Goal: Task Accomplishment & Management: Use online tool/utility

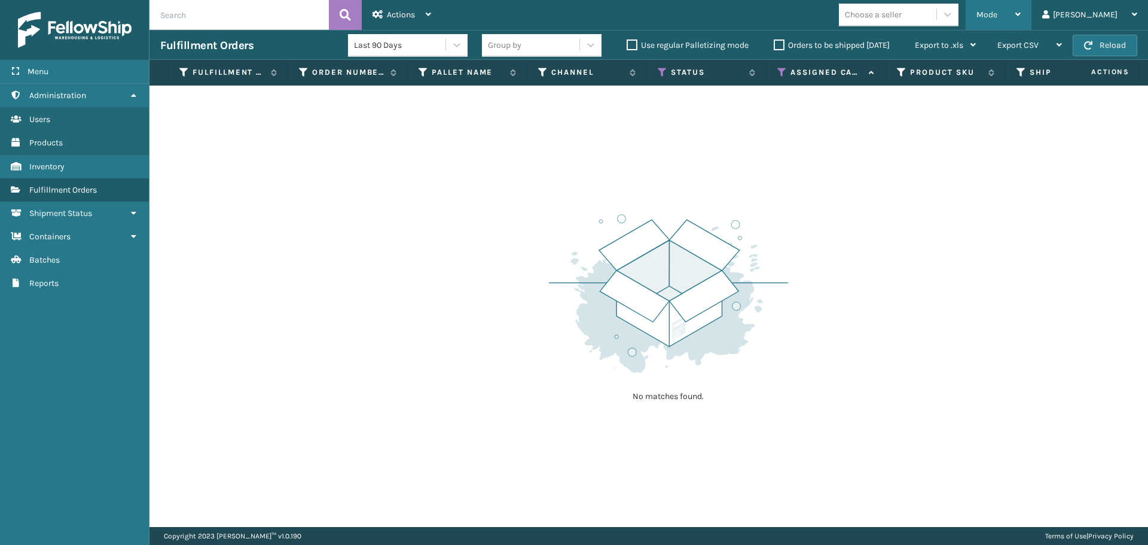
click at [1021, 20] on div "Mode" at bounding box center [999, 15] width 44 height 30
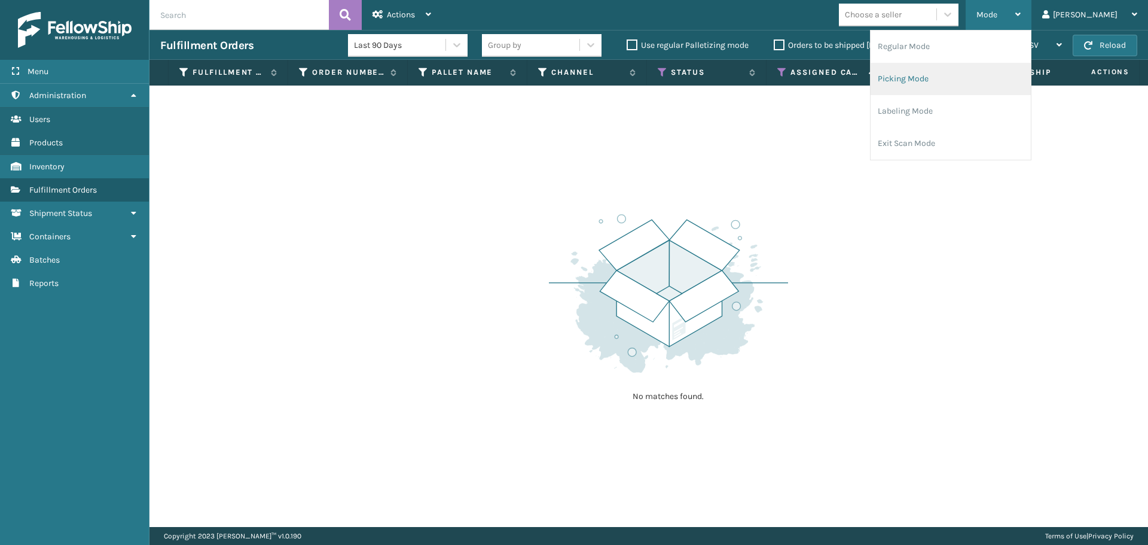
click at [964, 83] on li "Picking Mode" at bounding box center [951, 79] width 160 height 32
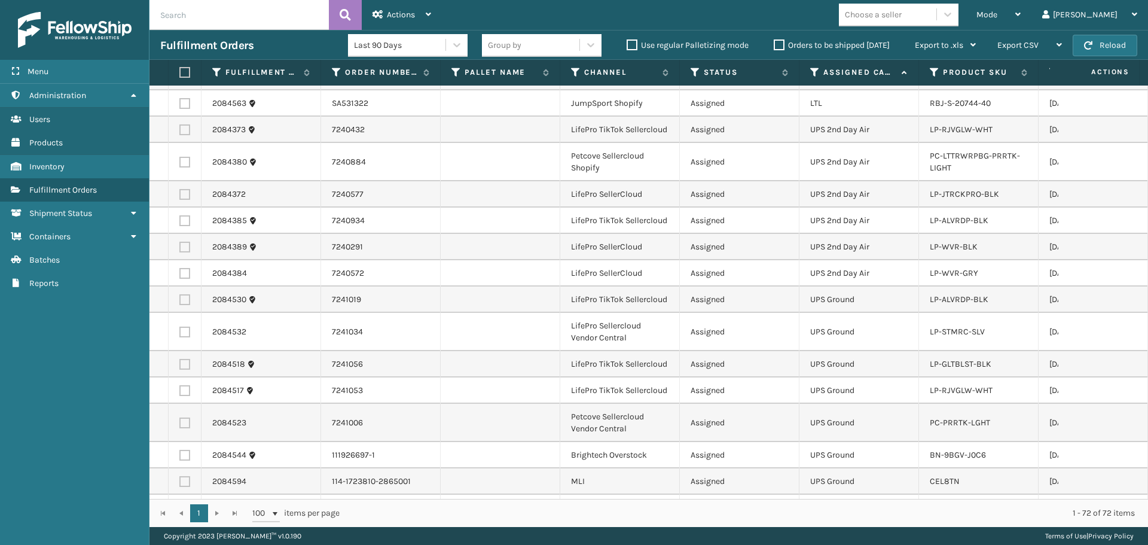
scroll to position [605, 0]
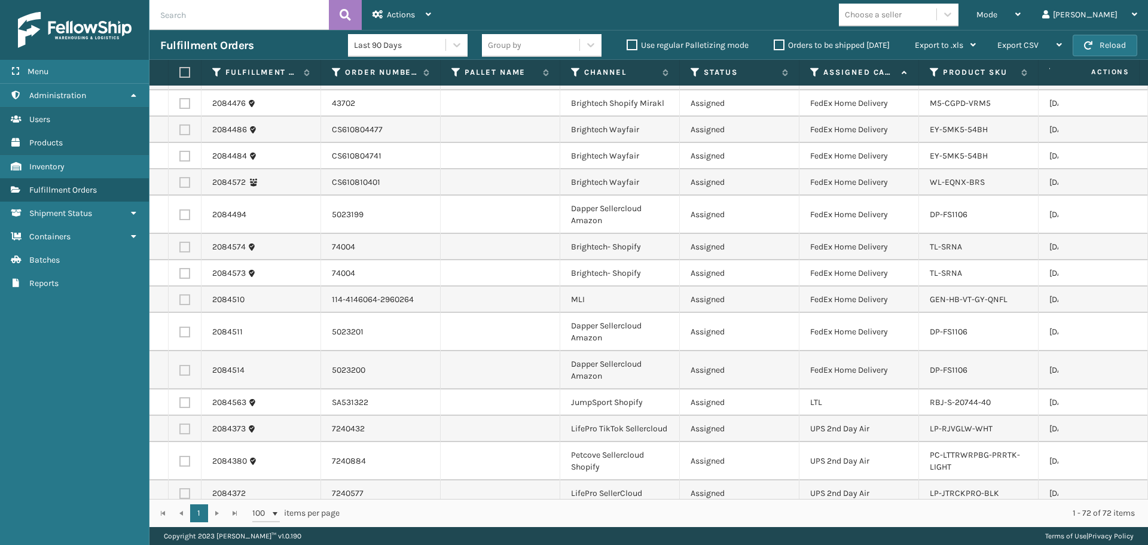
click at [925, 21] on div "Choose a seller" at bounding box center [888, 15] width 98 height 20
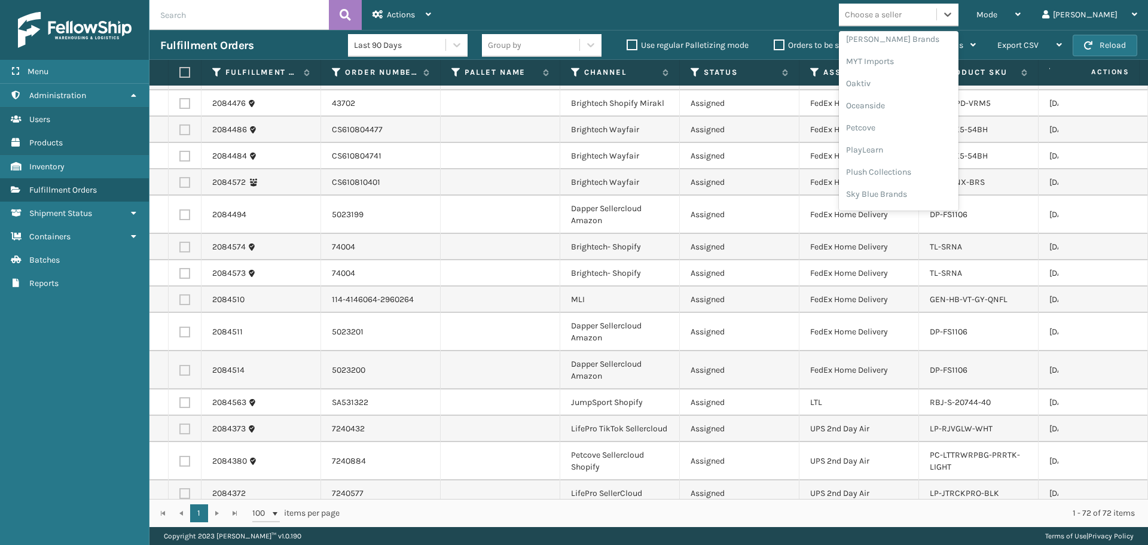
scroll to position [600, 0]
click at [914, 178] on div "SleepGeekz" at bounding box center [899, 175] width 120 height 22
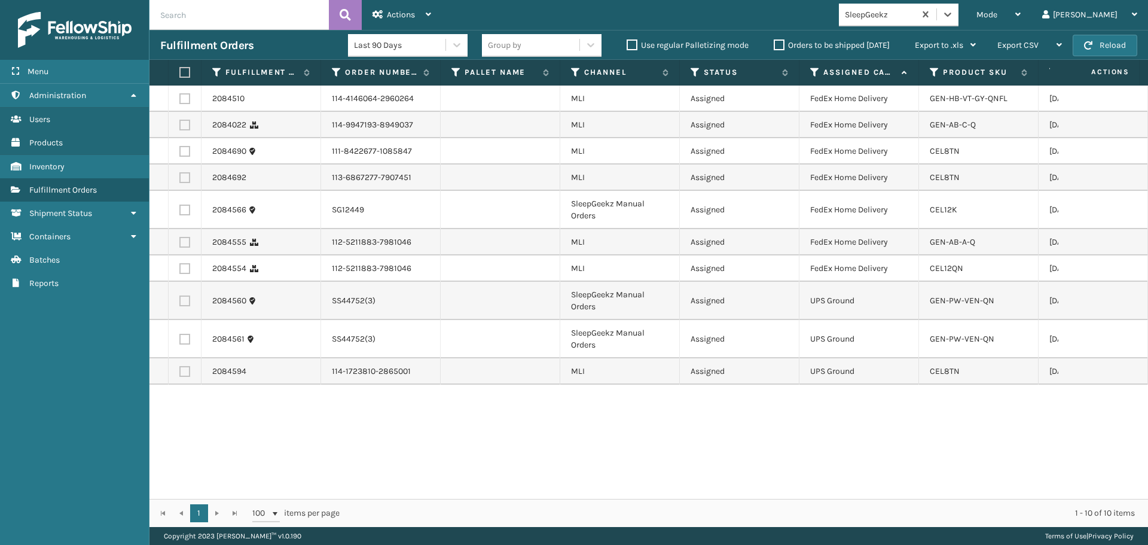
click at [182, 69] on label at bounding box center [182, 72] width 7 height 11
click at [180, 69] on input "checkbox" at bounding box center [179, 73] width 1 height 8
checkbox input "true"
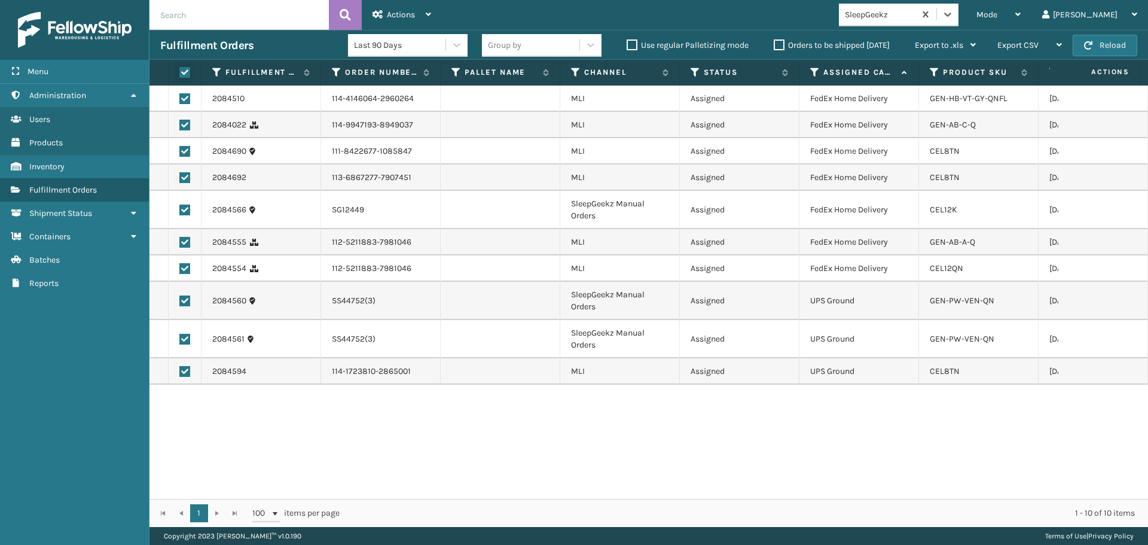
checkbox input "true"
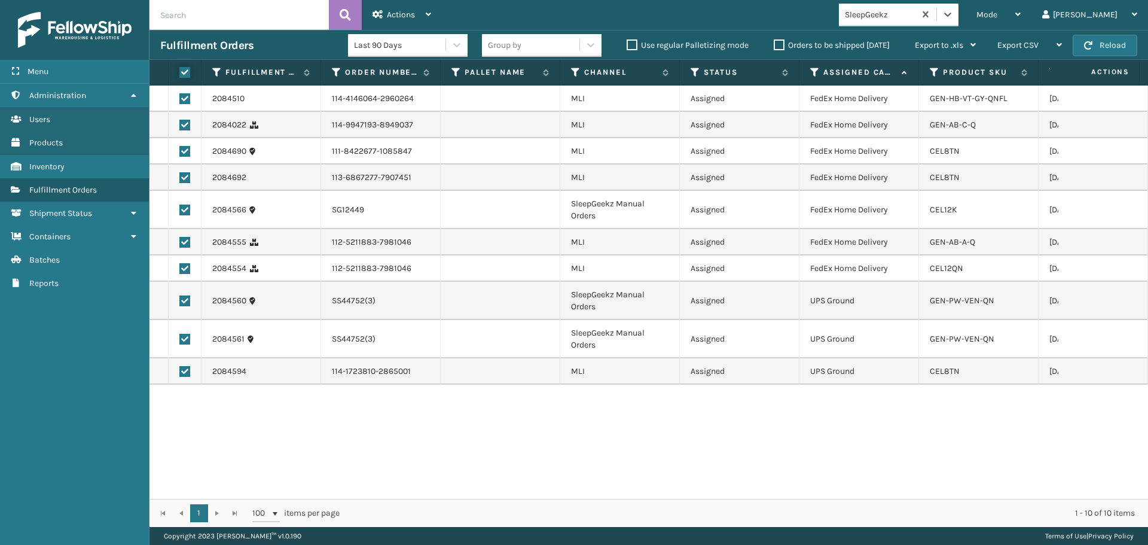
checkbox input "true"
click at [409, 18] on span "Actions" at bounding box center [401, 15] width 28 height 10
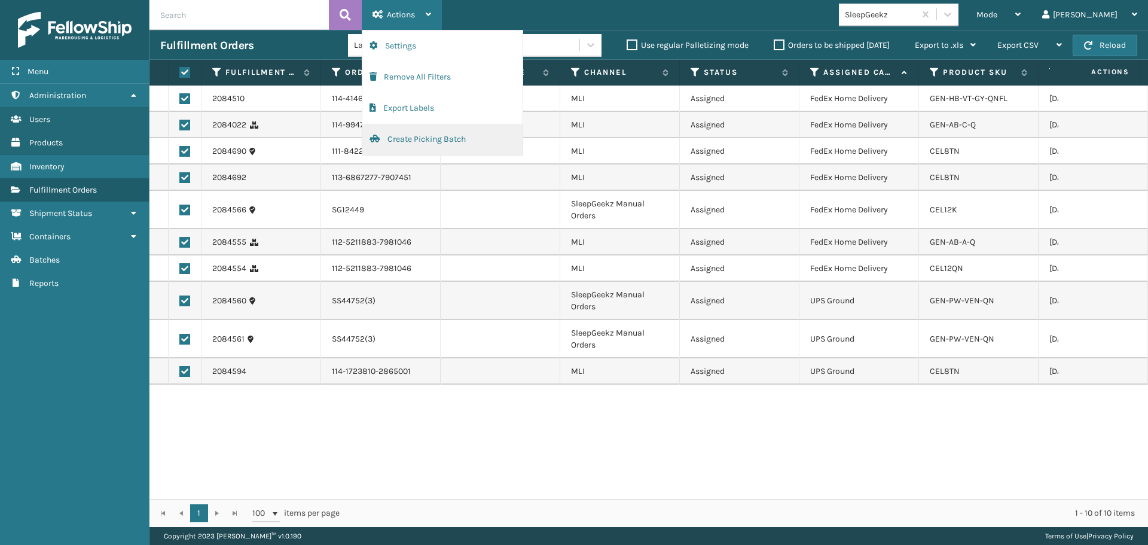
click at [419, 148] on button "Create Picking Batch" at bounding box center [442, 139] width 160 height 31
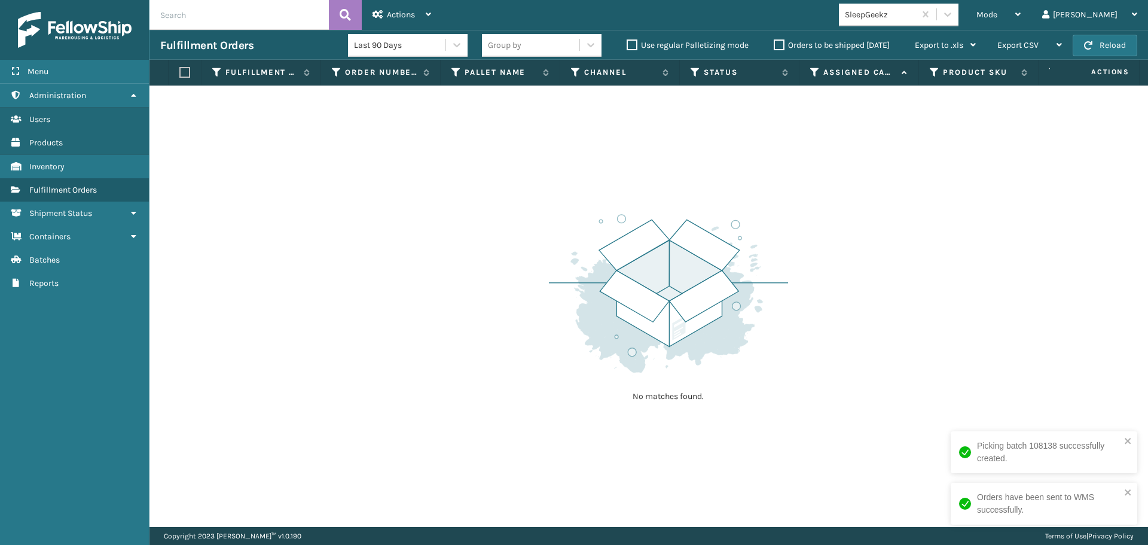
click at [913, 12] on div "SleepGeekz" at bounding box center [877, 15] width 76 height 20
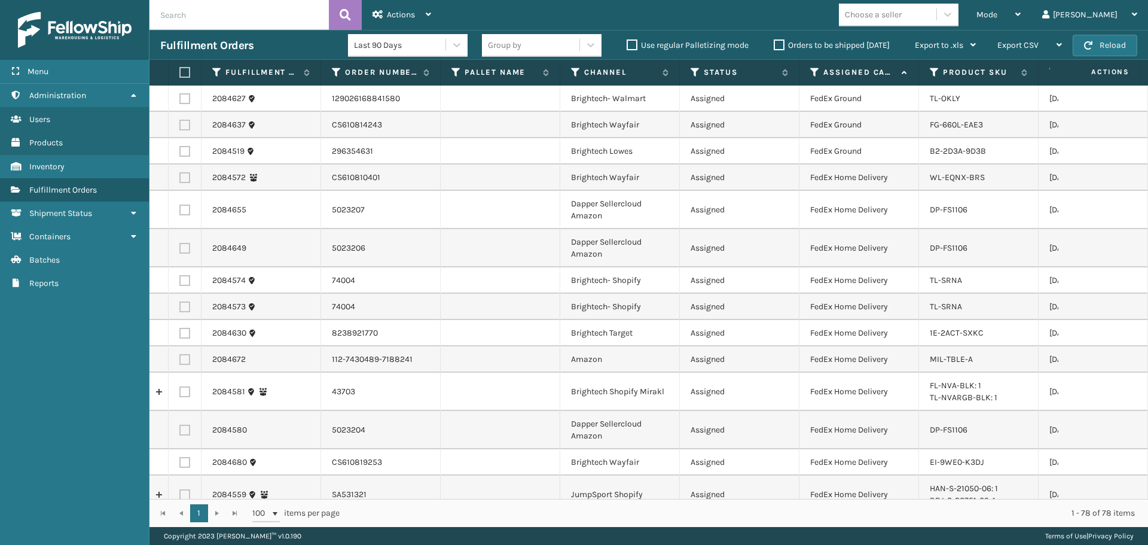
click at [902, 15] on div "Choose a seller" at bounding box center [873, 14] width 57 height 13
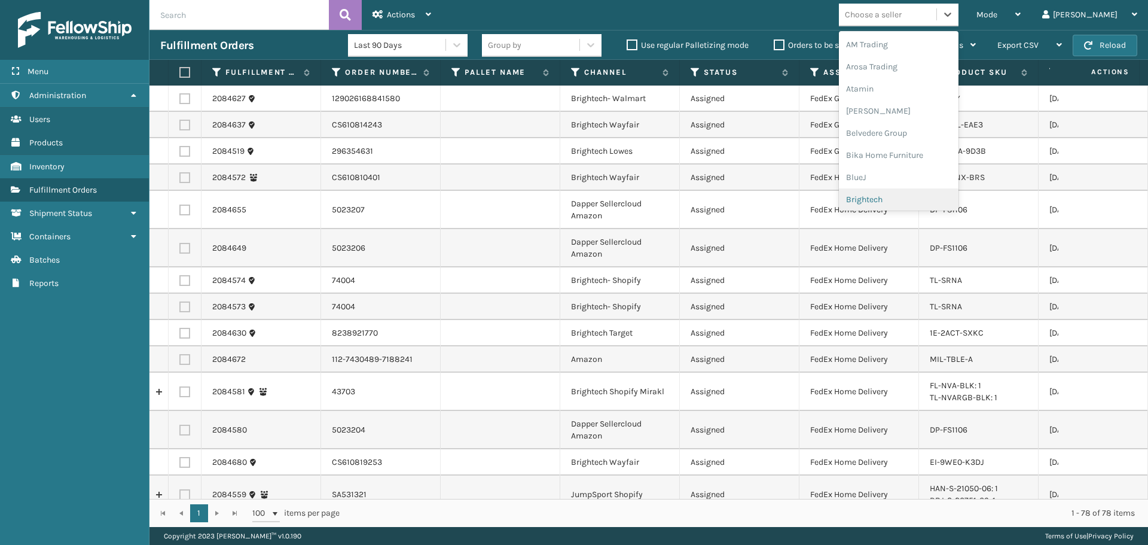
click at [919, 197] on div "Brightech" at bounding box center [899, 199] width 120 height 22
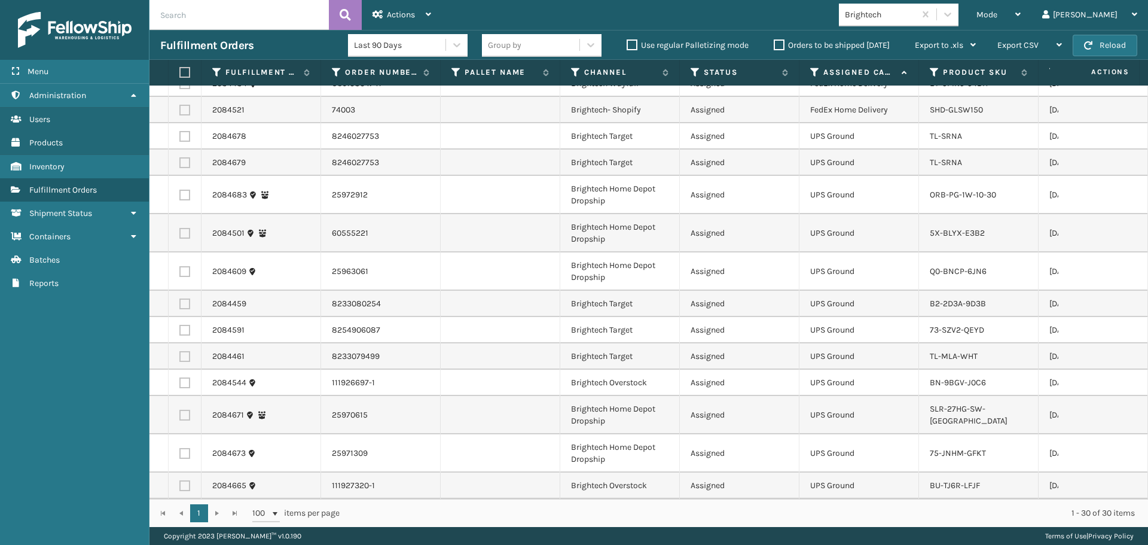
scroll to position [457, 0]
click at [186, 71] on label at bounding box center [182, 72] width 7 height 11
click at [180, 71] on input "checkbox" at bounding box center [179, 73] width 1 height 8
checkbox input "true"
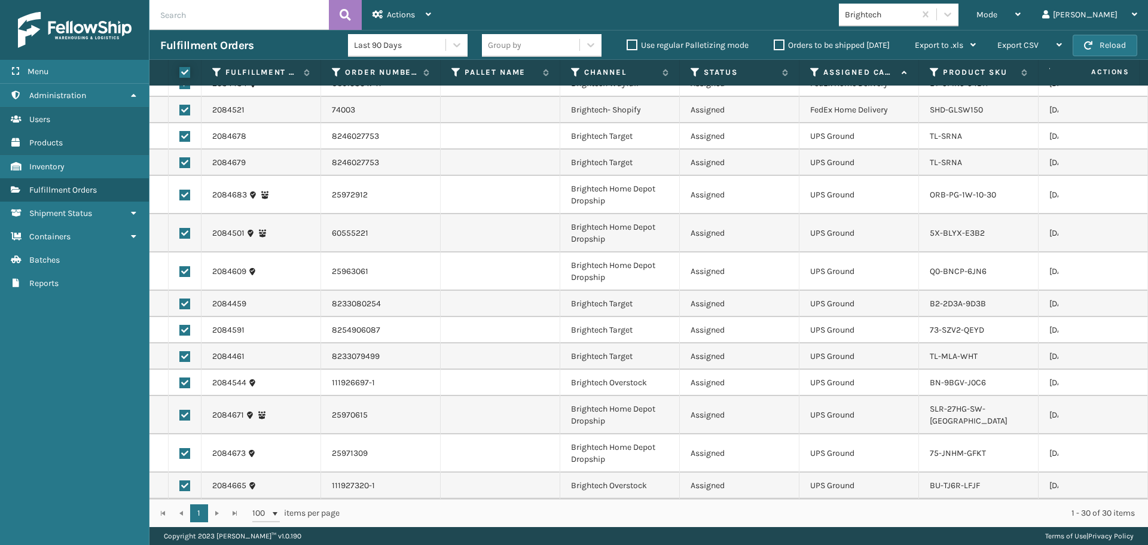
checkbox input "true"
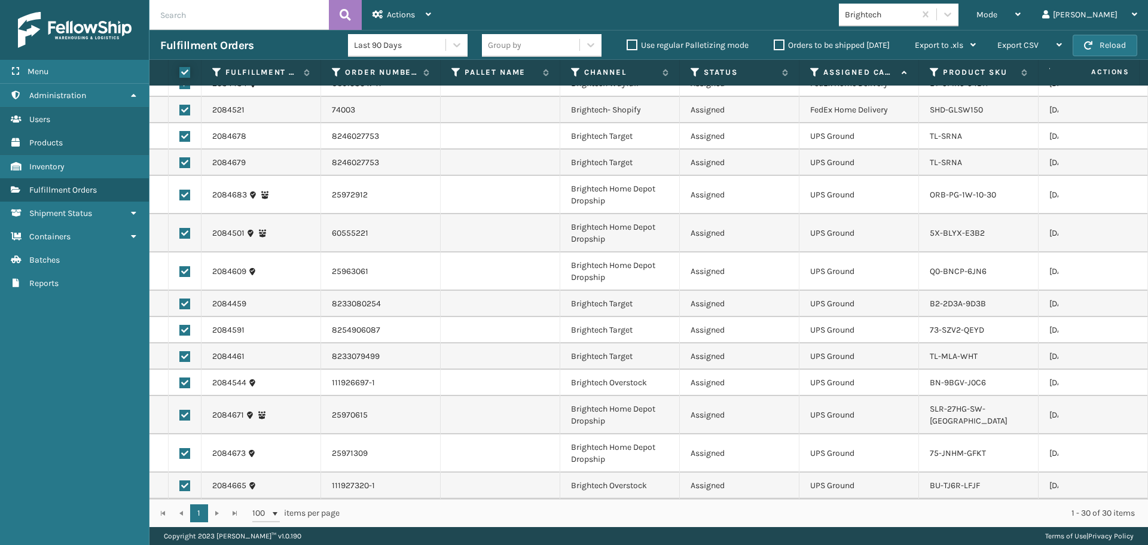
checkbox input "true"
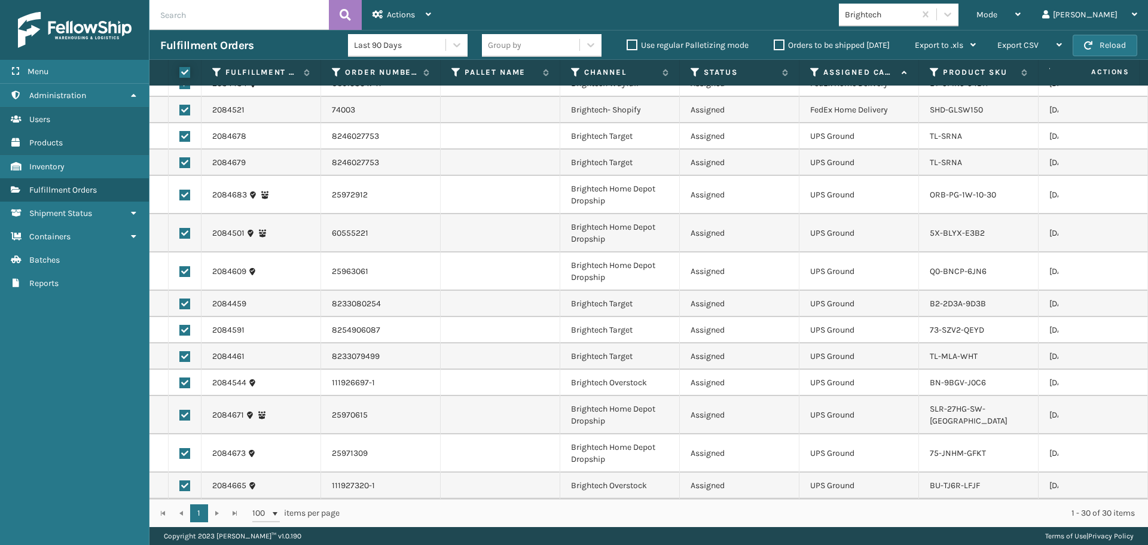
checkbox input "true"
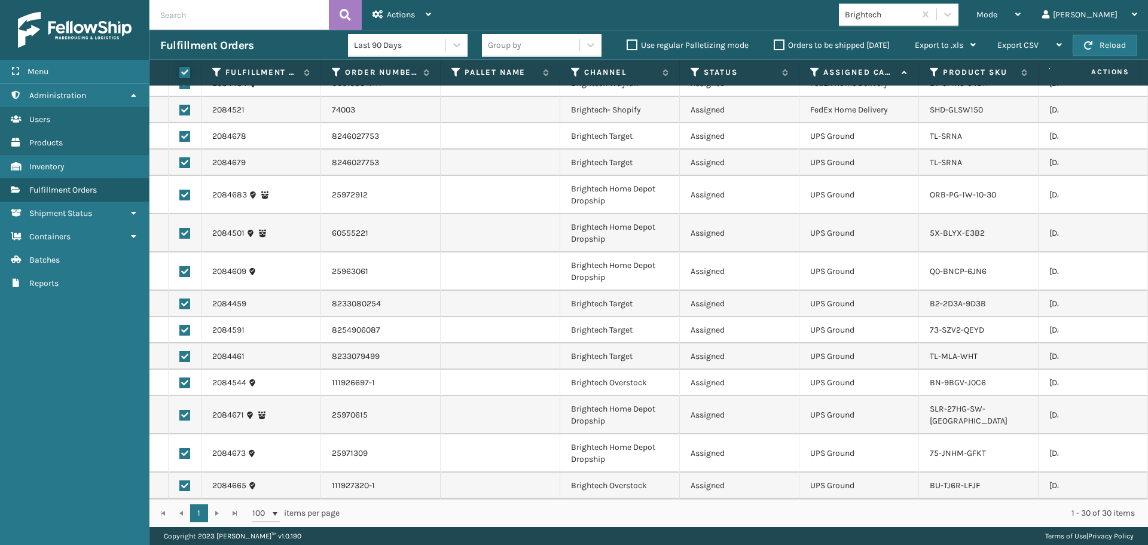
checkbox input "true"
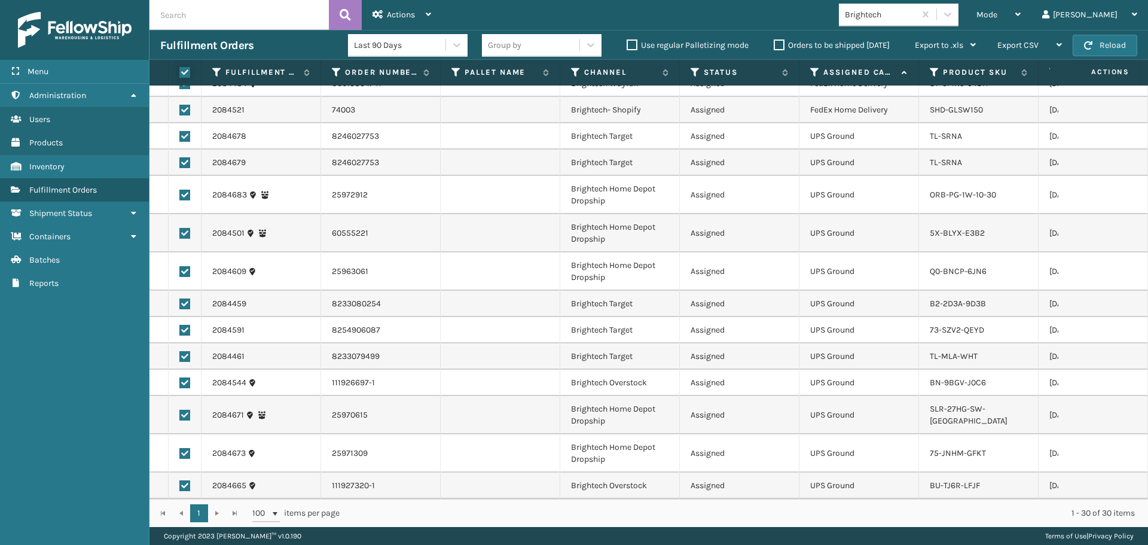
checkbox input "true"
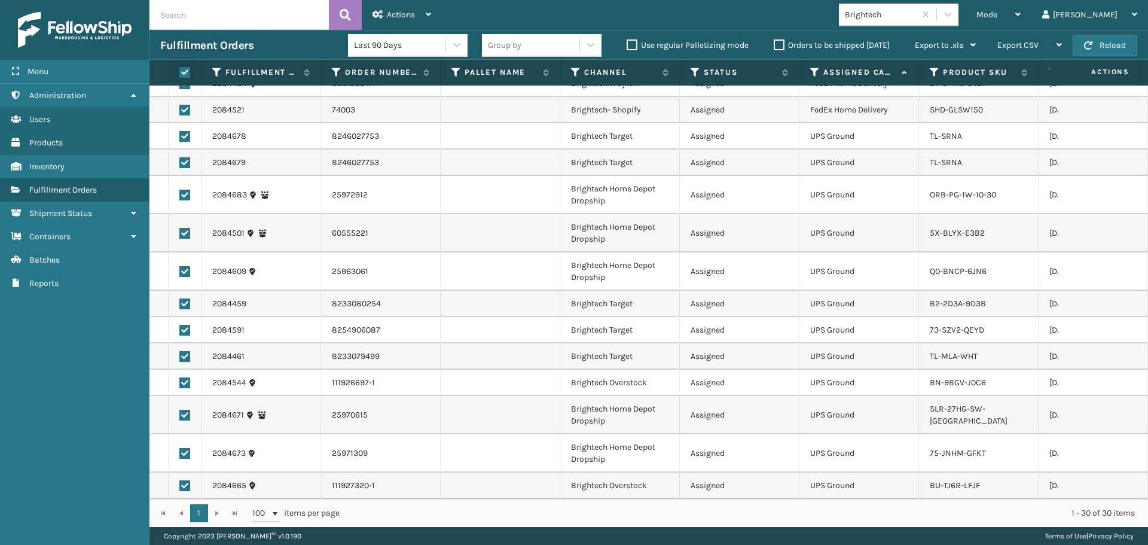
checkbox input "true"
click at [180, 131] on label at bounding box center [184, 136] width 11 height 11
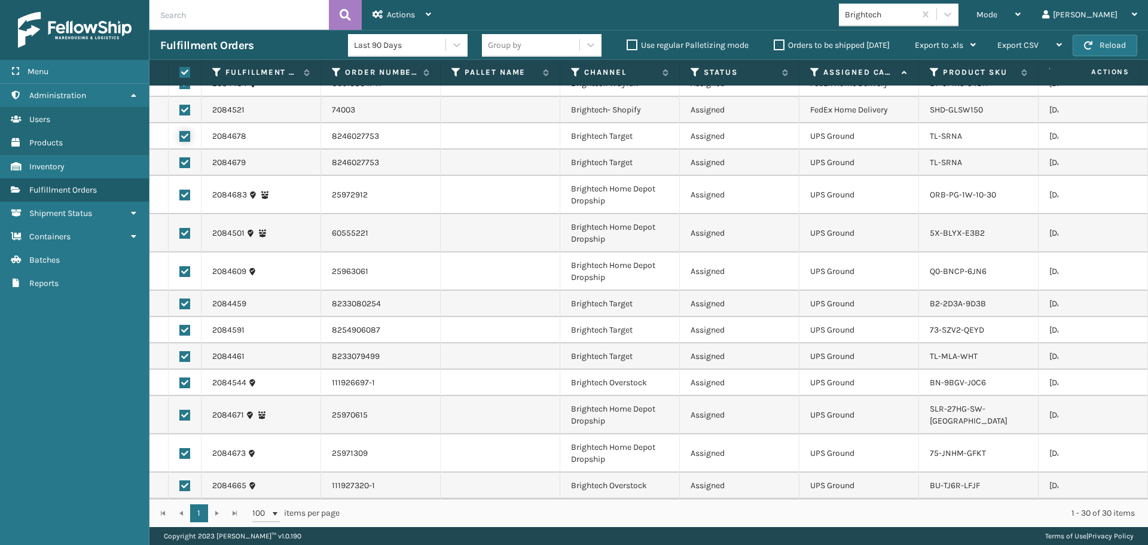
click at [180, 131] on input "checkbox" at bounding box center [179, 135] width 1 height 8
checkbox input "false"
click at [185, 157] on label at bounding box center [184, 162] width 11 height 11
click at [180, 157] on input "checkbox" at bounding box center [179, 161] width 1 height 8
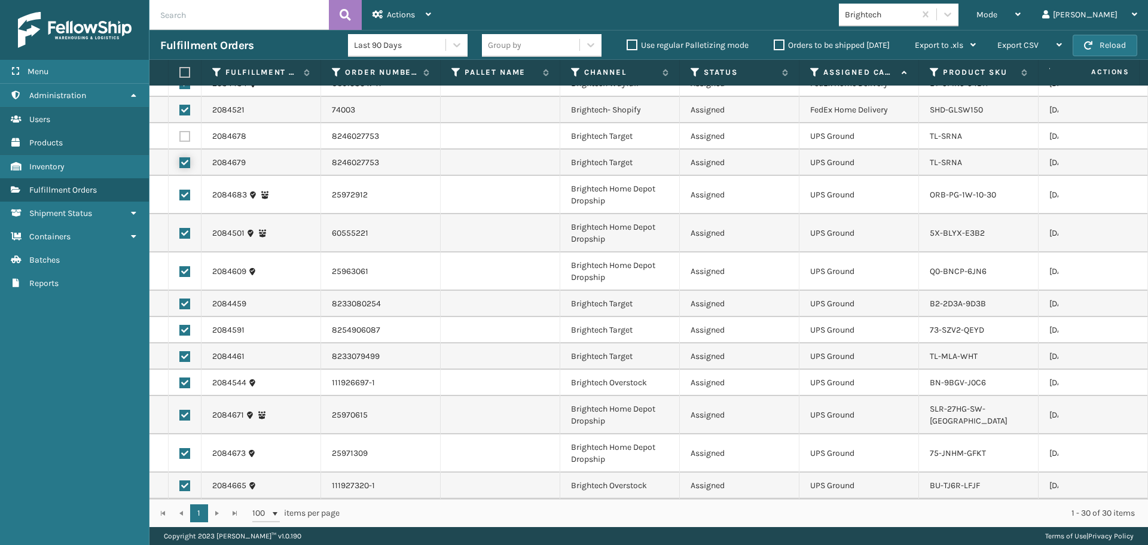
checkbox input "false"
click at [186, 190] on label at bounding box center [184, 195] width 11 height 11
click at [180, 190] on input "checkbox" at bounding box center [179, 194] width 1 height 8
checkbox input "false"
click at [186, 228] on label at bounding box center [184, 233] width 11 height 11
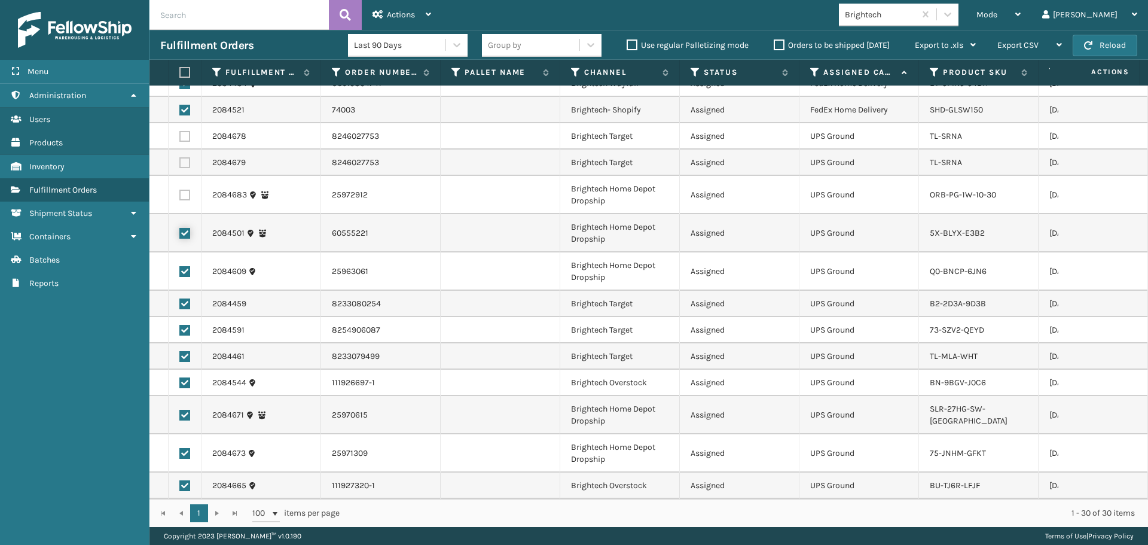
click at [180, 228] on input "checkbox" at bounding box center [179, 232] width 1 height 8
checkbox input "false"
click at [183, 258] on td at bounding box center [185, 271] width 33 height 38
click at [184, 266] on label at bounding box center [184, 271] width 11 height 11
click at [180, 266] on input "checkbox" at bounding box center [179, 270] width 1 height 8
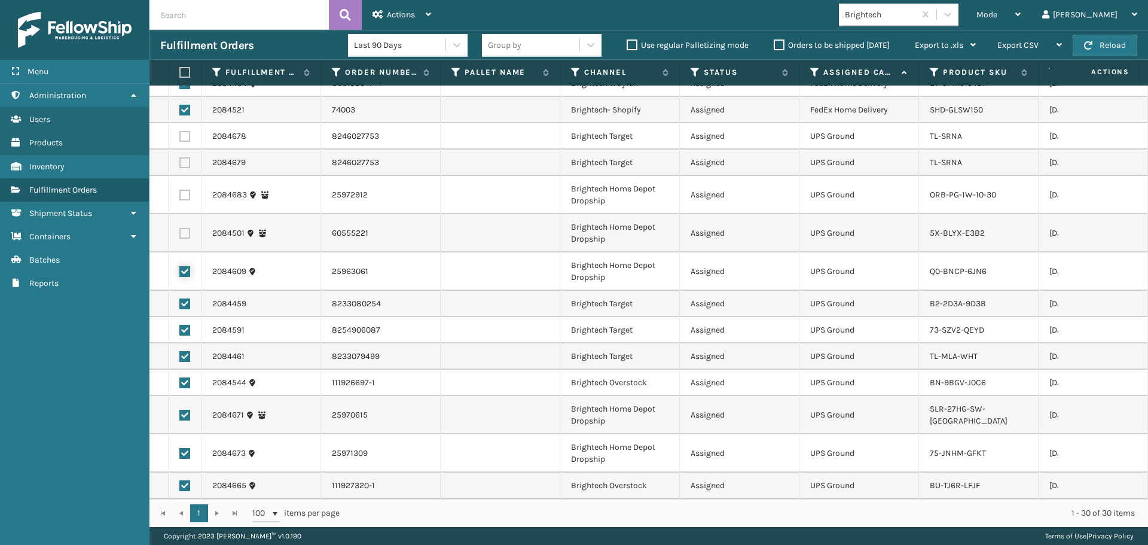
checkbox input "false"
click at [184, 298] on label at bounding box center [184, 303] width 11 height 11
click at [180, 298] on input "checkbox" at bounding box center [179, 302] width 1 height 8
checkbox input "false"
click at [184, 325] on label at bounding box center [184, 330] width 11 height 11
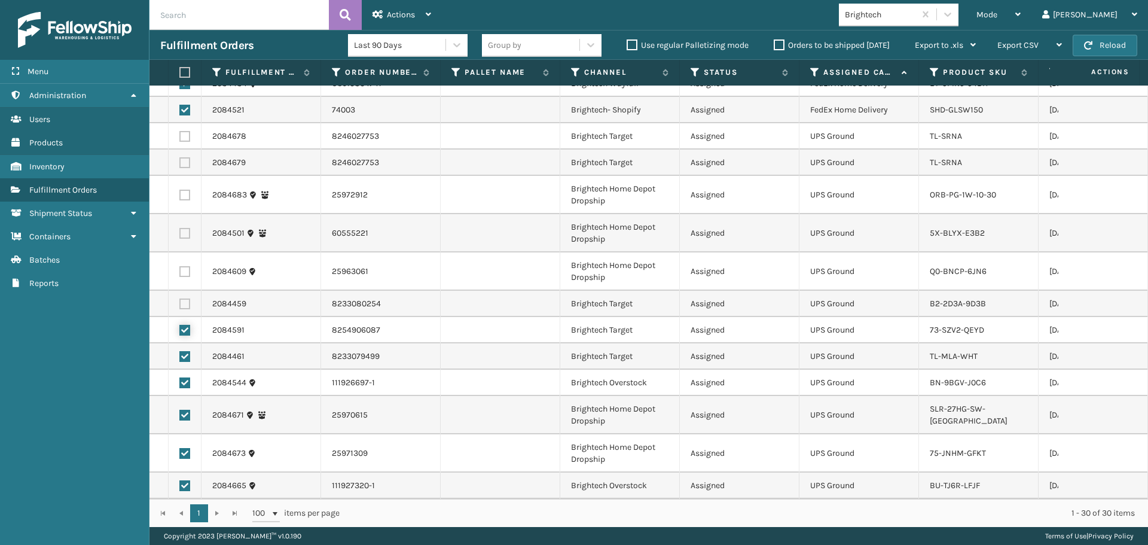
click at [180, 325] on input "checkbox" at bounding box center [179, 329] width 1 height 8
checkbox input "false"
click at [185, 351] on label at bounding box center [184, 356] width 11 height 11
click at [180, 351] on input "checkbox" at bounding box center [179, 355] width 1 height 8
checkbox input "false"
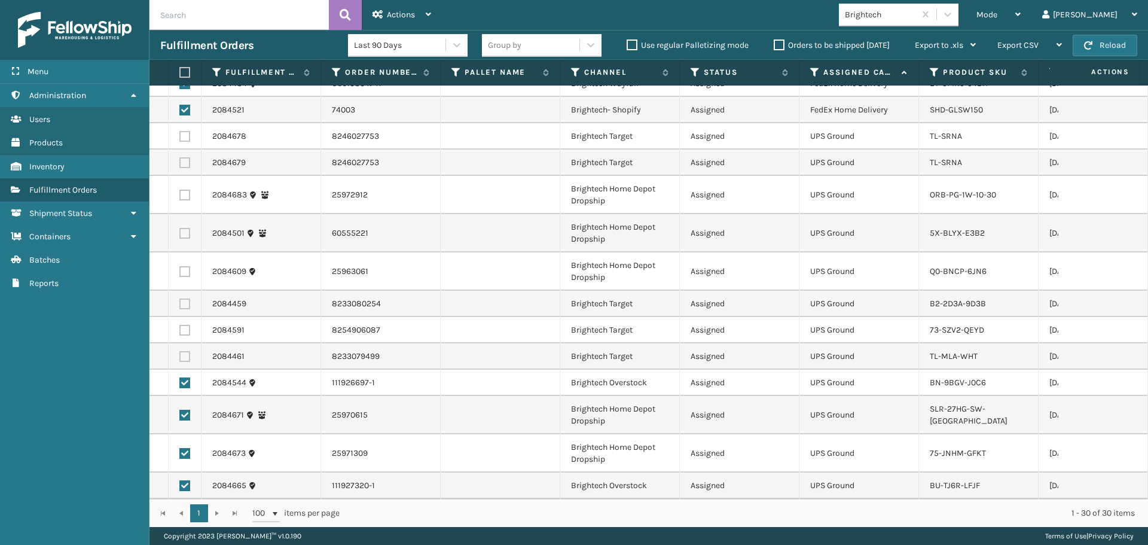
click at [184, 377] on label at bounding box center [184, 382] width 11 height 11
click at [180, 377] on input "checkbox" at bounding box center [179, 381] width 1 height 8
checkbox input "false"
click at [182, 410] on label at bounding box center [184, 415] width 11 height 11
click at [180, 410] on input "checkbox" at bounding box center [179, 414] width 1 height 8
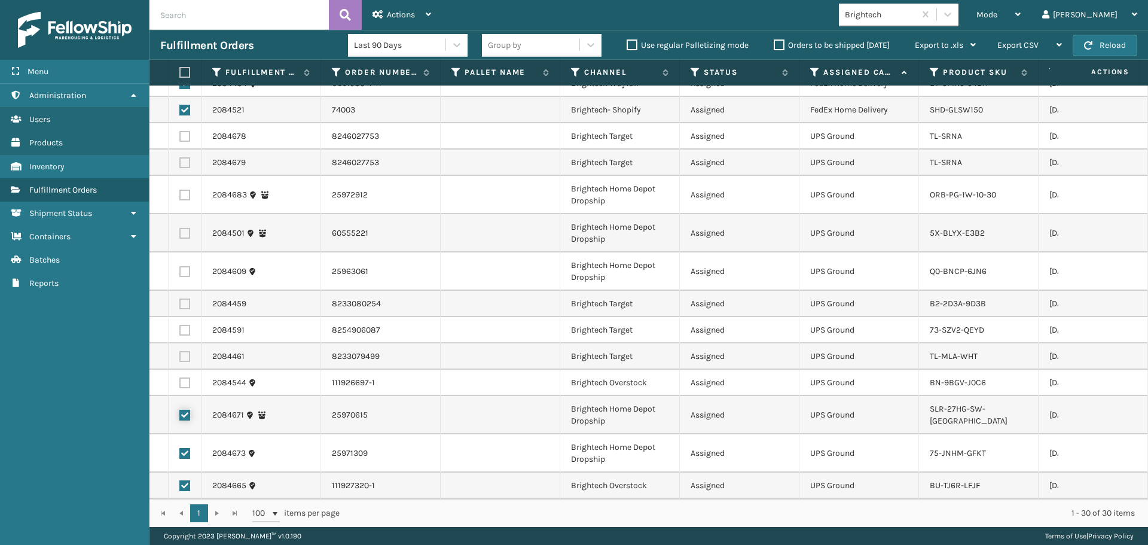
checkbox input "false"
click at [187, 448] on label at bounding box center [184, 453] width 11 height 11
click at [180, 448] on input "checkbox" at bounding box center [179, 452] width 1 height 8
checkbox input "false"
drag, startPoint x: 185, startPoint y: 474, endPoint x: 194, endPoint y: 412, distance: 62.3
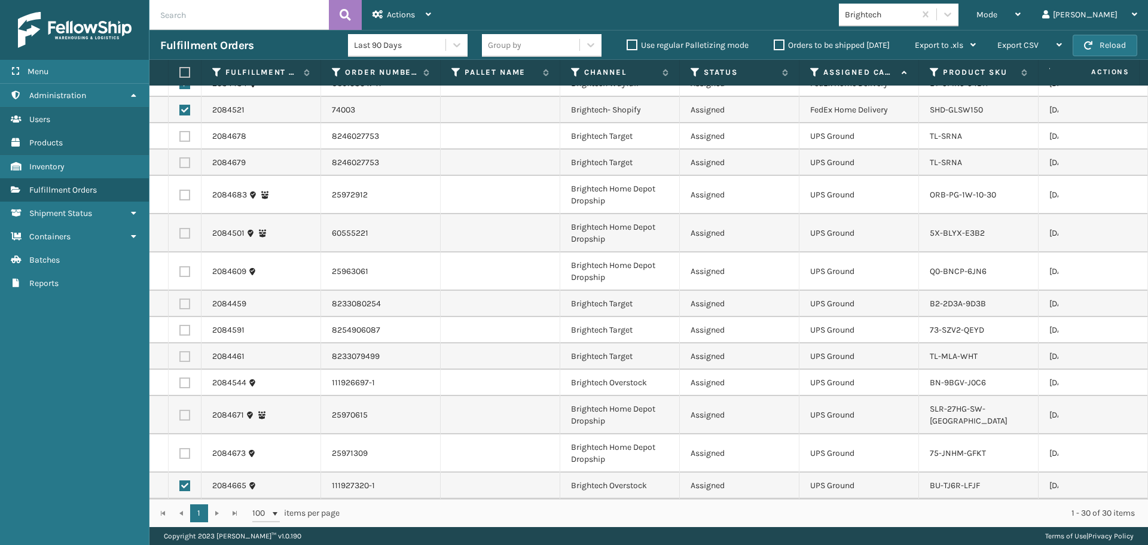
click at [185, 480] on label at bounding box center [184, 485] width 11 height 11
click at [180, 480] on input "checkbox" at bounding box center [179, 484] width 1 height 8
checkbox input "false"
click at [375, 22] on div "Actions" at bounding box center [402, 15] width 59 height 30
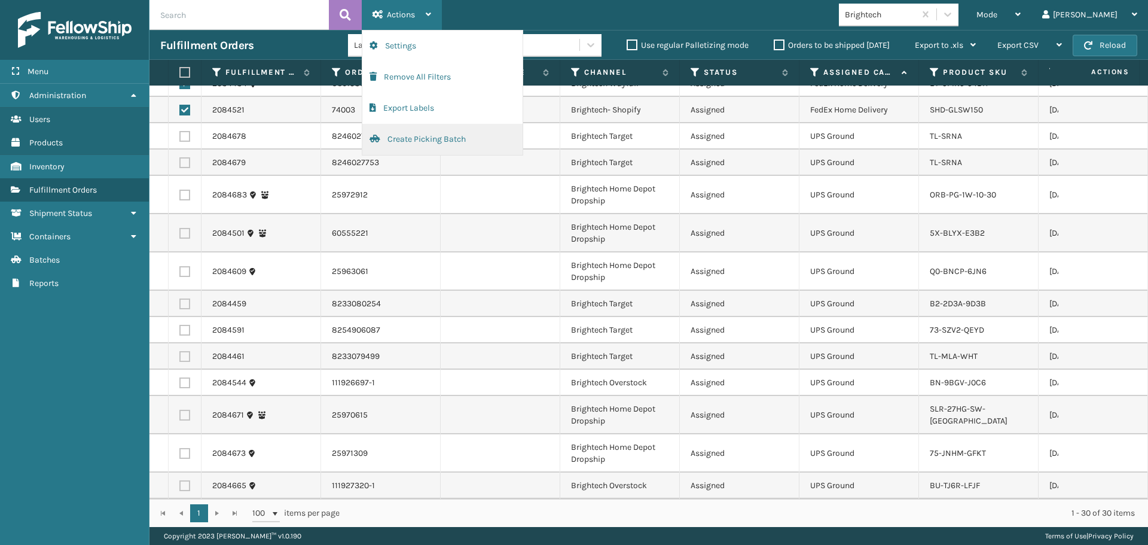
click at [420, 147] on button "Create Picking Batch" at bounding box center [442, 139] width 160 height 31
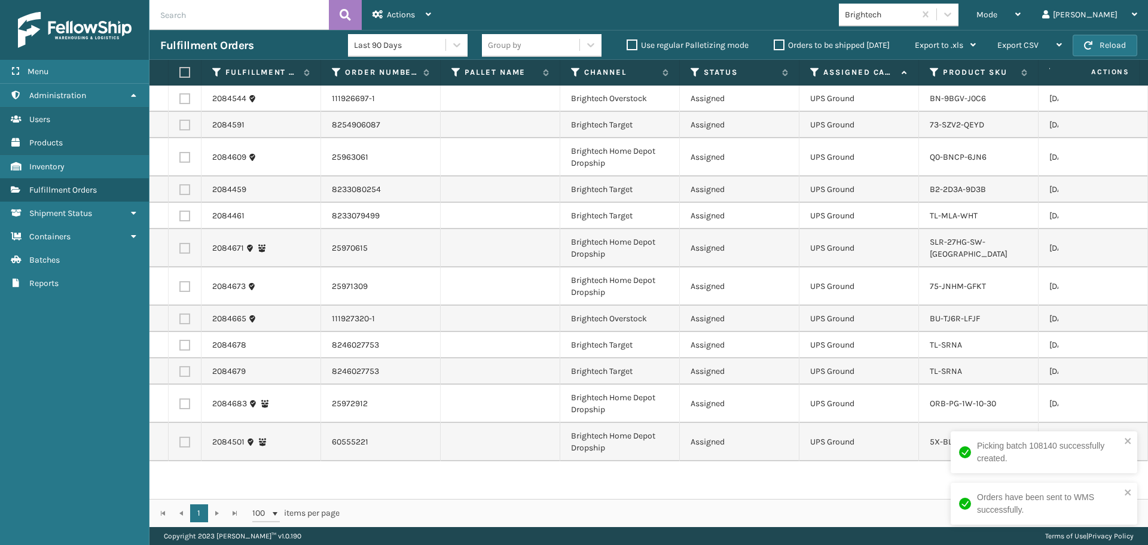
click at [183, 76] on label at bounding box center [182, 72] width 7 height 11
click at [180, 76] on input "checkbox" at bounding box center [179, 73] width 1 height 8
checkbox input "true"
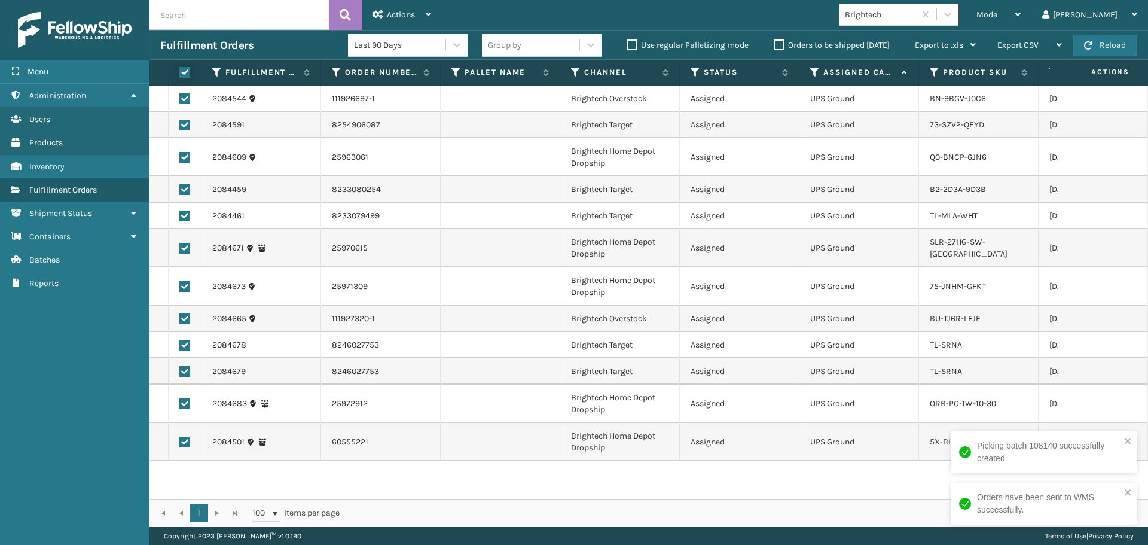
checkbox input "true"
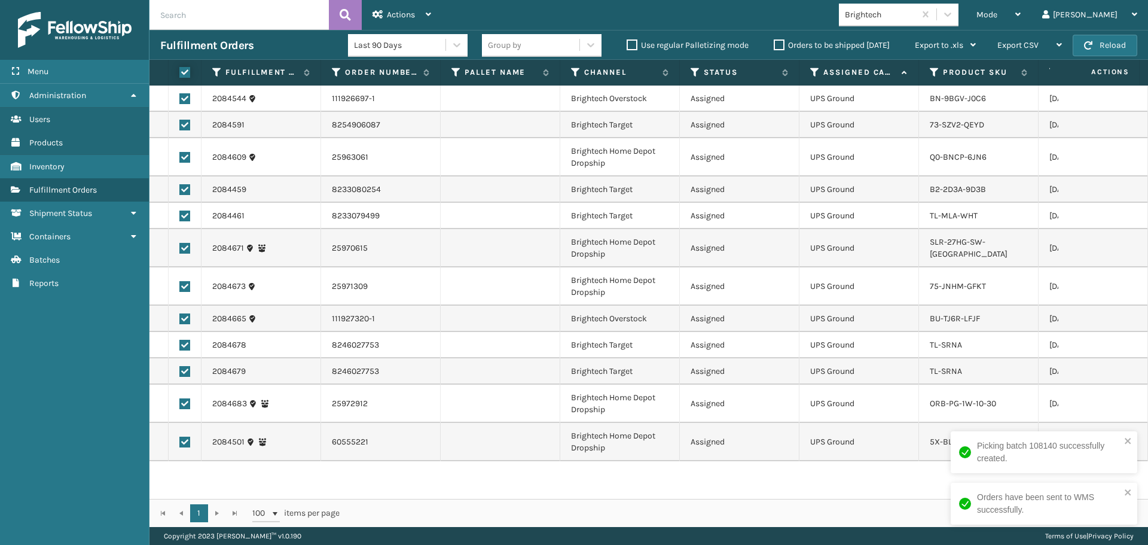
checkbox input "true"
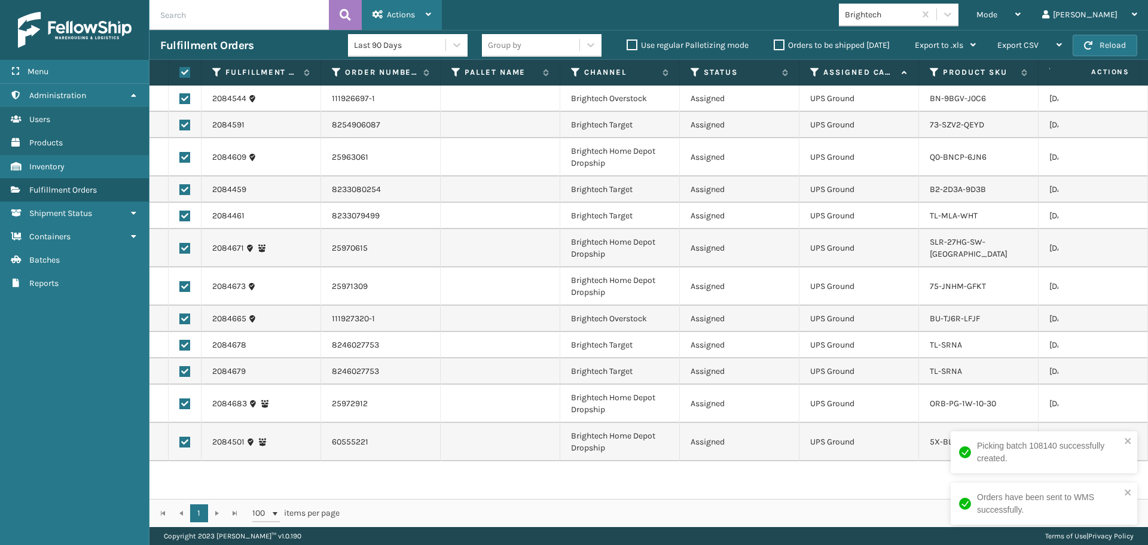
click at [415, 7] on div "Actions" at bounding box center [402, 15] width 59 height 30
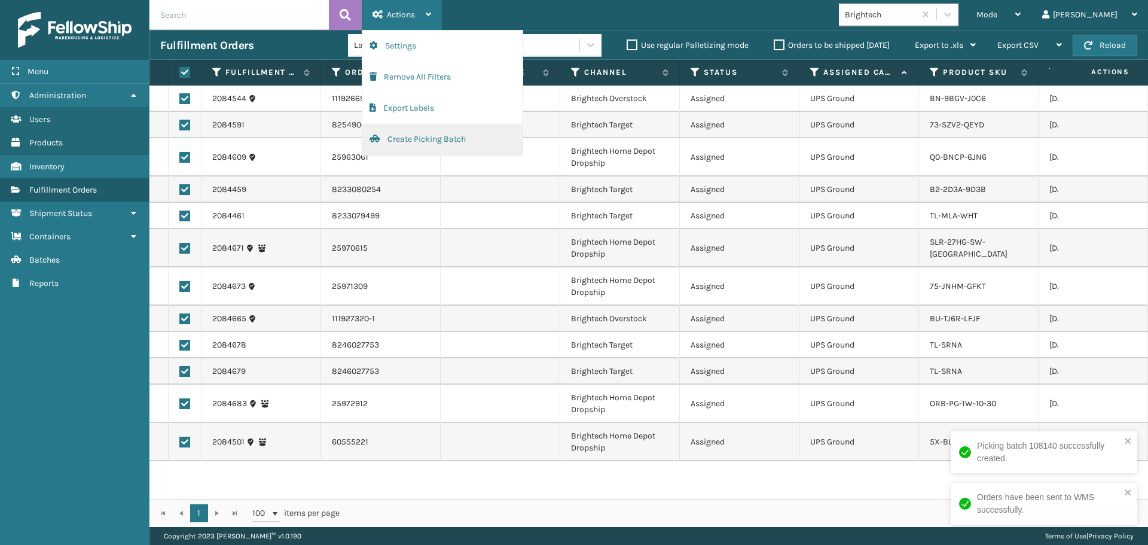
click at [393, 148] on button "Create Picking Batch" at bounding box center [442, 139] width 160 height 31
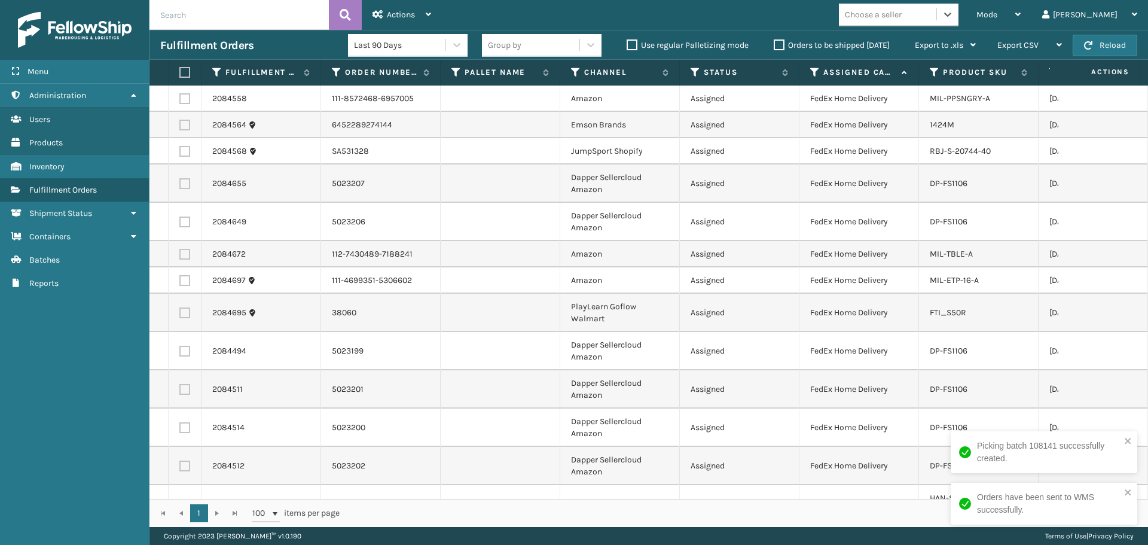
click at [937, 21] on div "Choose a seller" at bounding box center [888, 15] width 98 height 20
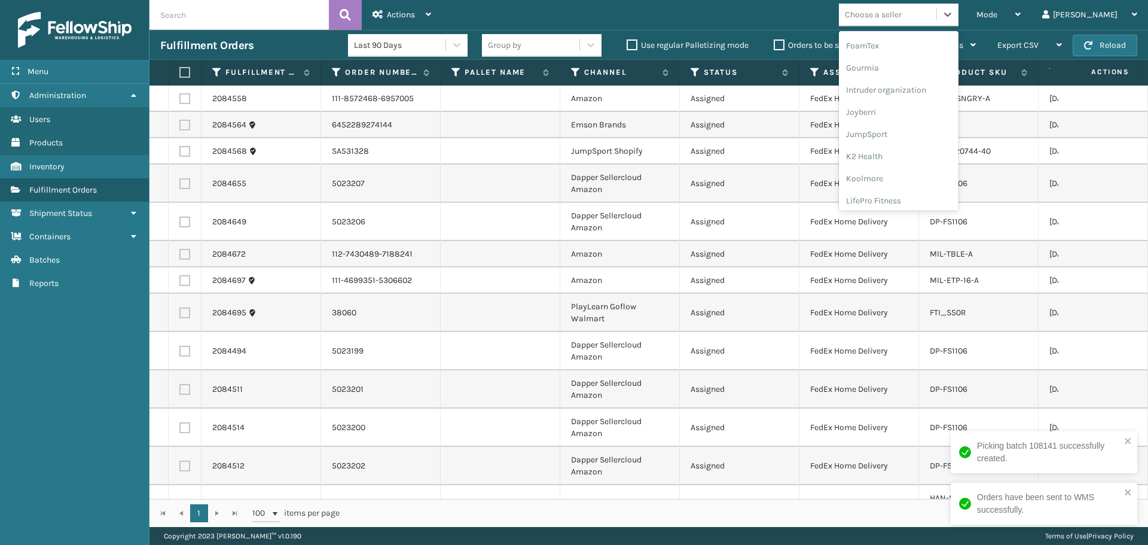
scroll to position [379, 0]
click at [899, 112] on div "LifePro Fitness" at bounding box center [899, 109] width 120 height 22
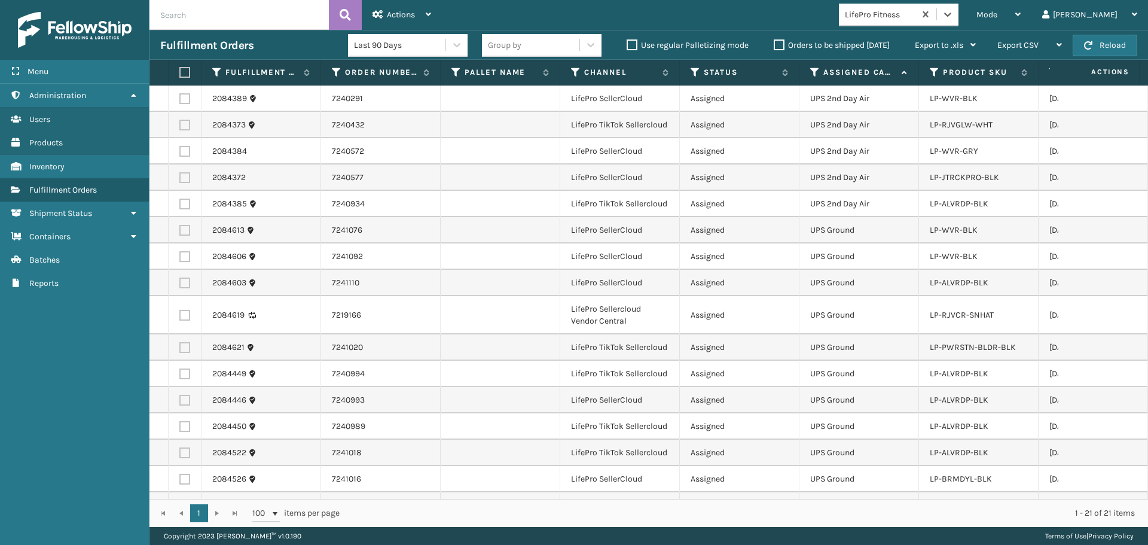
click at [186, 68] on label at bounding box center [182, 72] width 7 height 11
click at [180, 69] on input "checkbox" at bounding box center [179, 73] width 1 height 8
checkbox input "true"
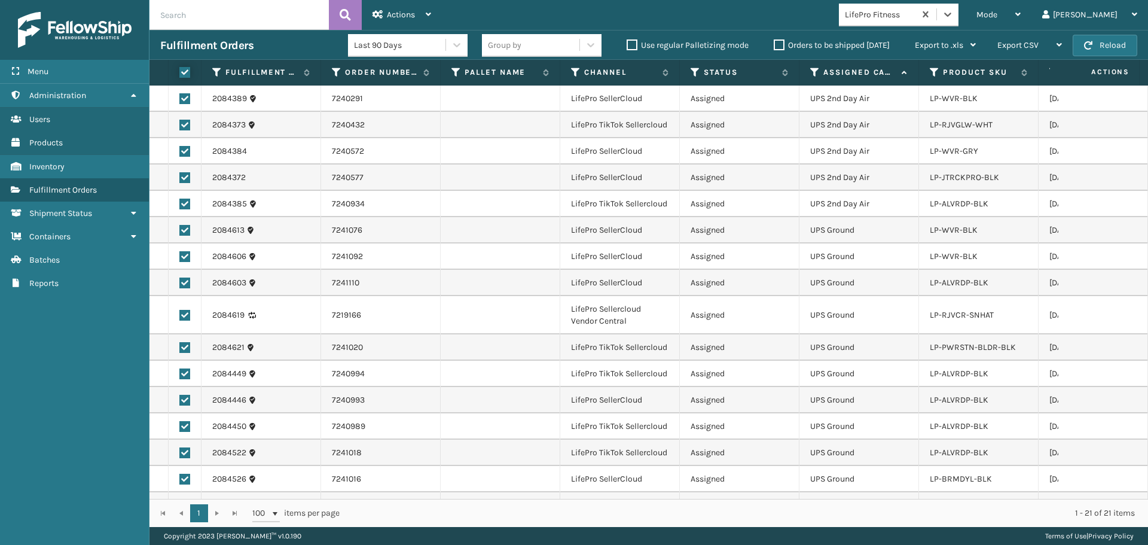
checkbox input "true"
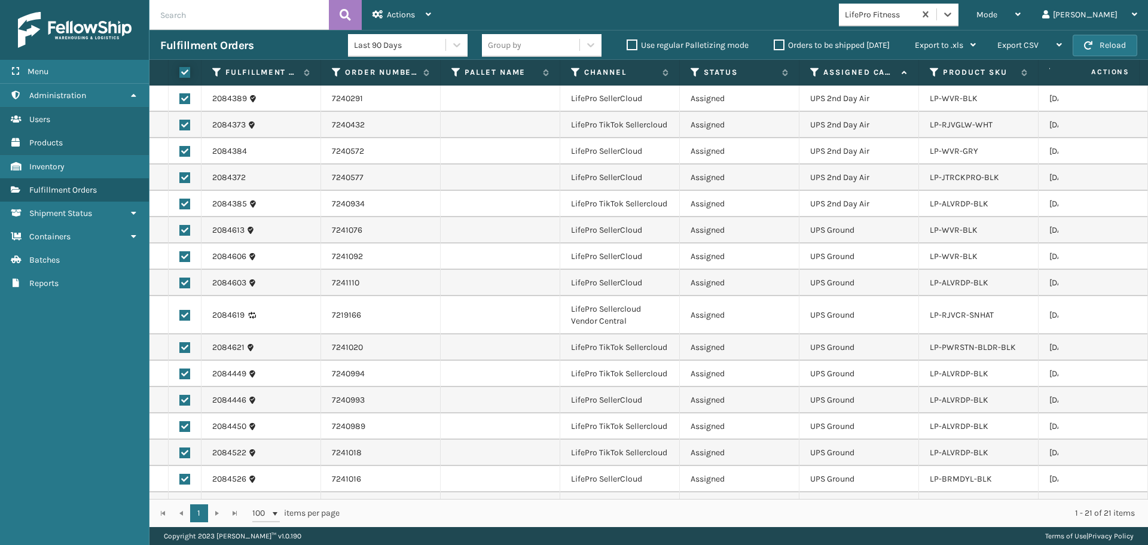
checkbox input "true"
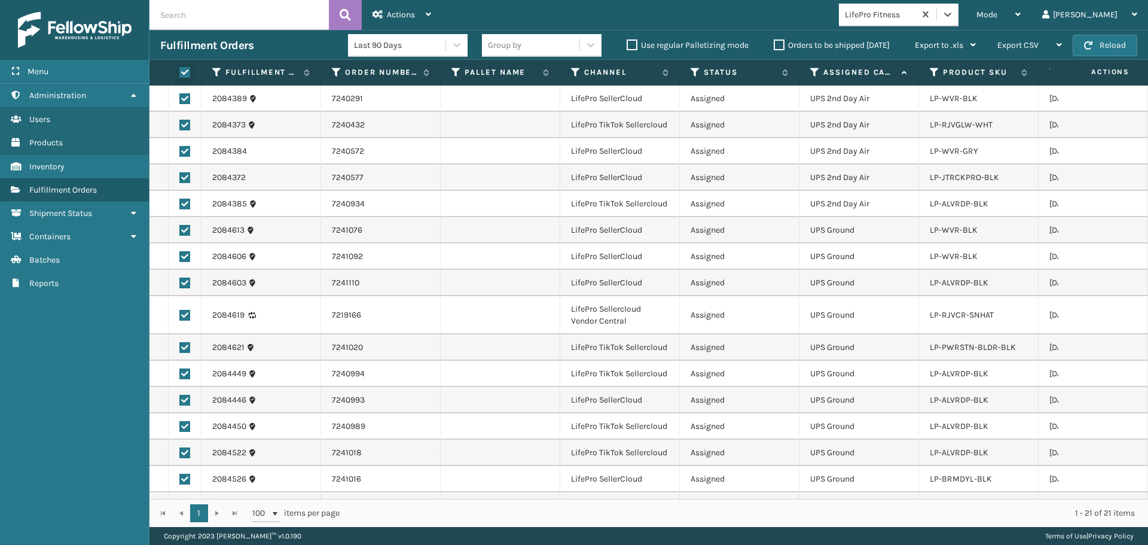
checkbox input "true"
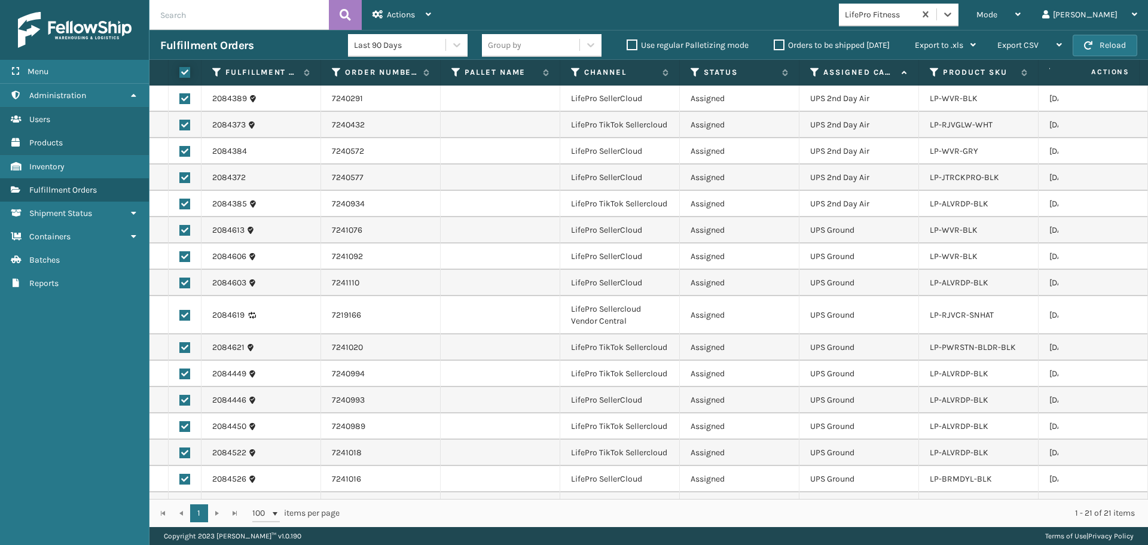
checkbox input "true"
click at [409, 13] on span "Actions" at bounding box center [401, 15] width 28 height 10
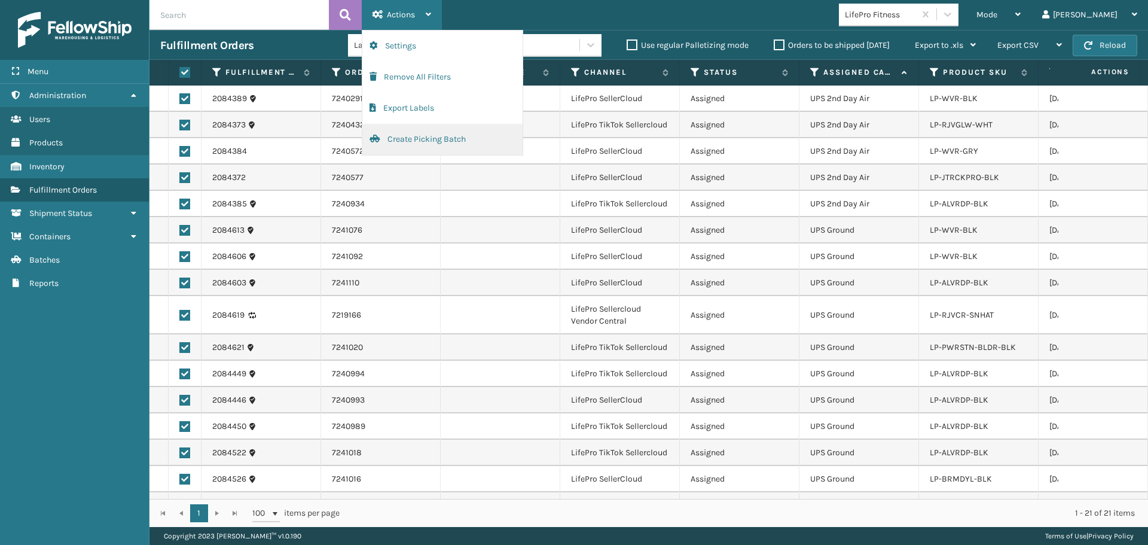
click at [407, 142] on button "Create Picking Batch" at bounding box center [442, 139] width 160 height 31
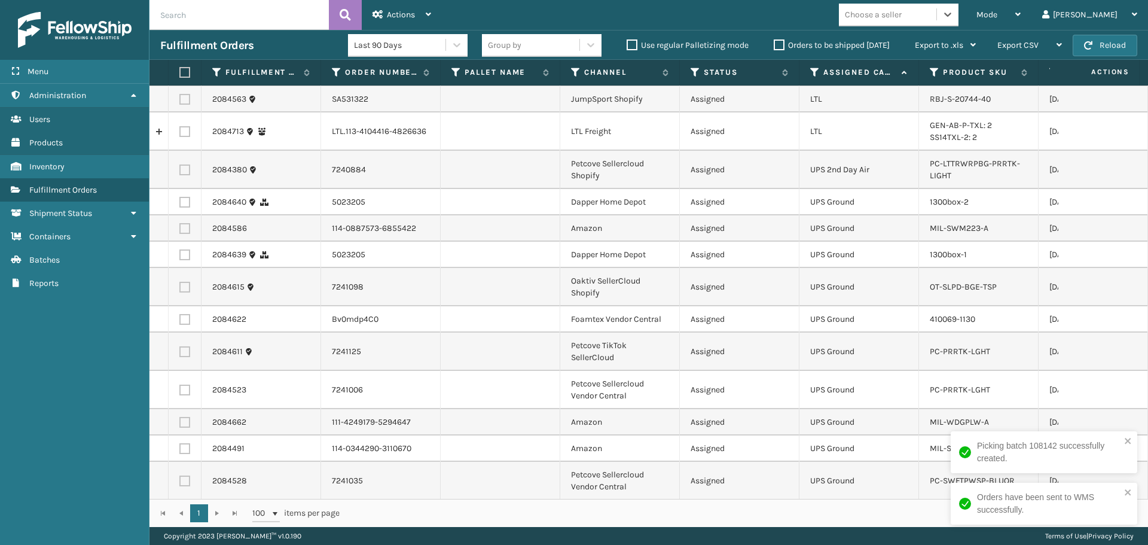
scroll to position [524, 0]
click at [916, 28] on div "Mode Regular Mode Picking Mode Labeling Mode Exit Scan Mode Choose a seller [PE…" at bounding box center [795, 15] width 706 height 30
click at [902, 10] on div "Choose a seller" at bounding box center [873, 14] width 57 height 13
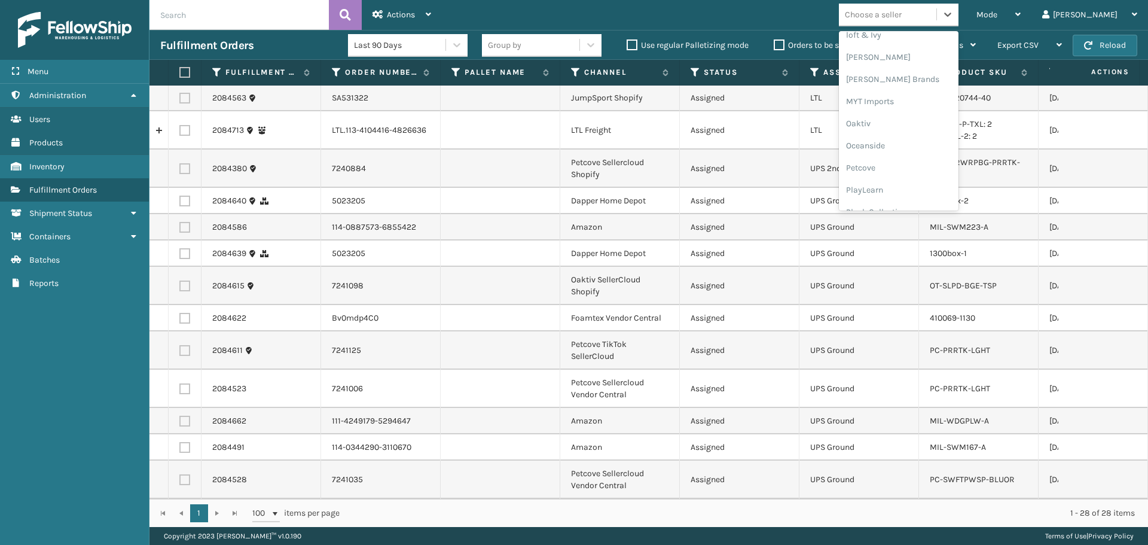
scroll to position [480, 0]
click at [910, 117] on div "[PERSON_NAME] Brands" at bounding box center [899, 117] width 120 height 22
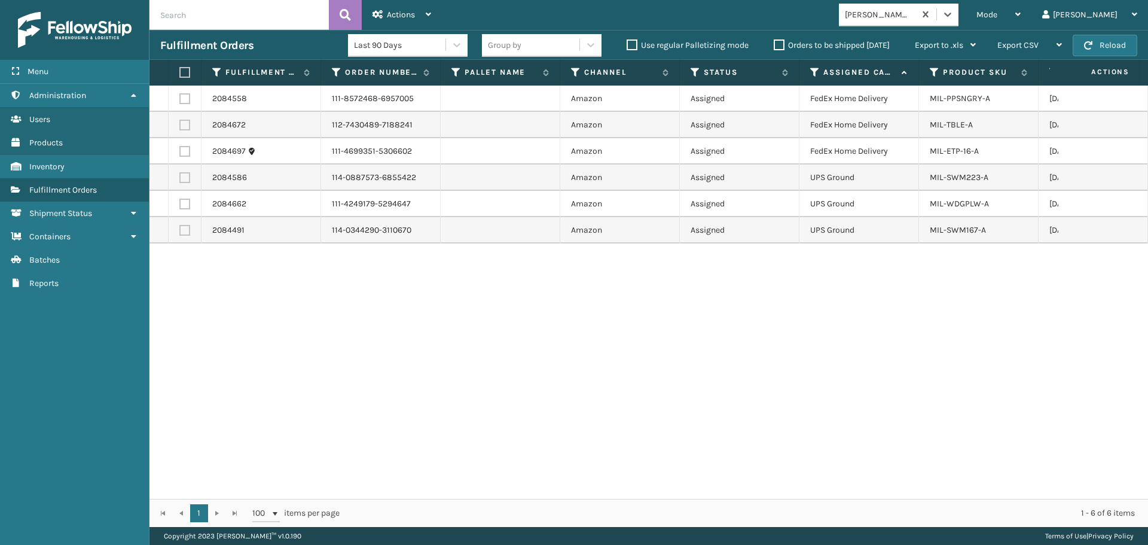
click at [187, 69] on label at bounding box center [182, 72] width 7 height 11
click at [180, 69] on input "checkbox" at bounding box center [179, 73] width 1 height 8
checkbox input "true"
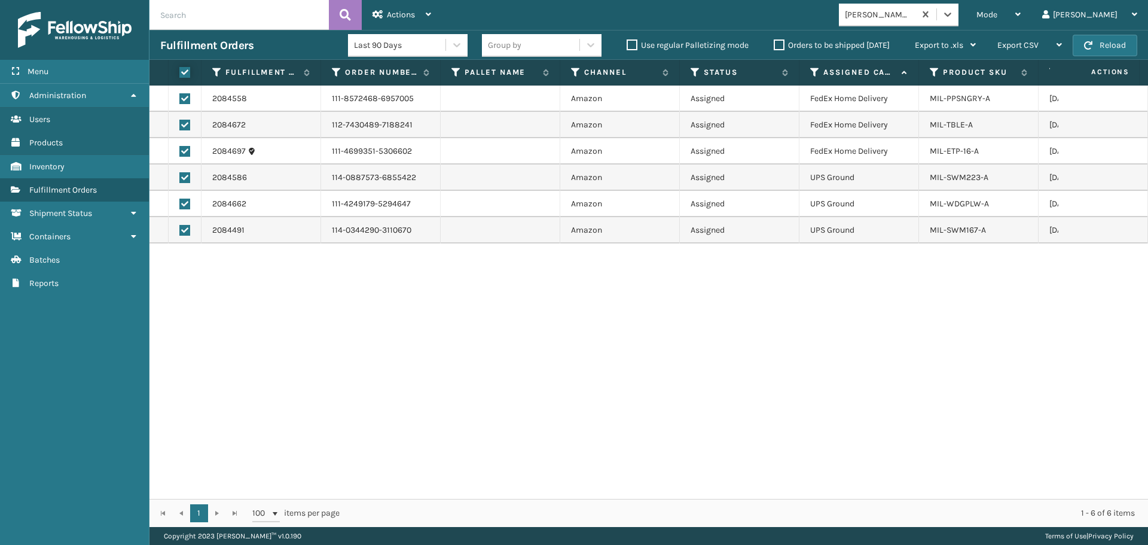
checkbox input "true"
click at [398, 17] on span "Actions" at bounding box center [401, 15] width 28 height 10
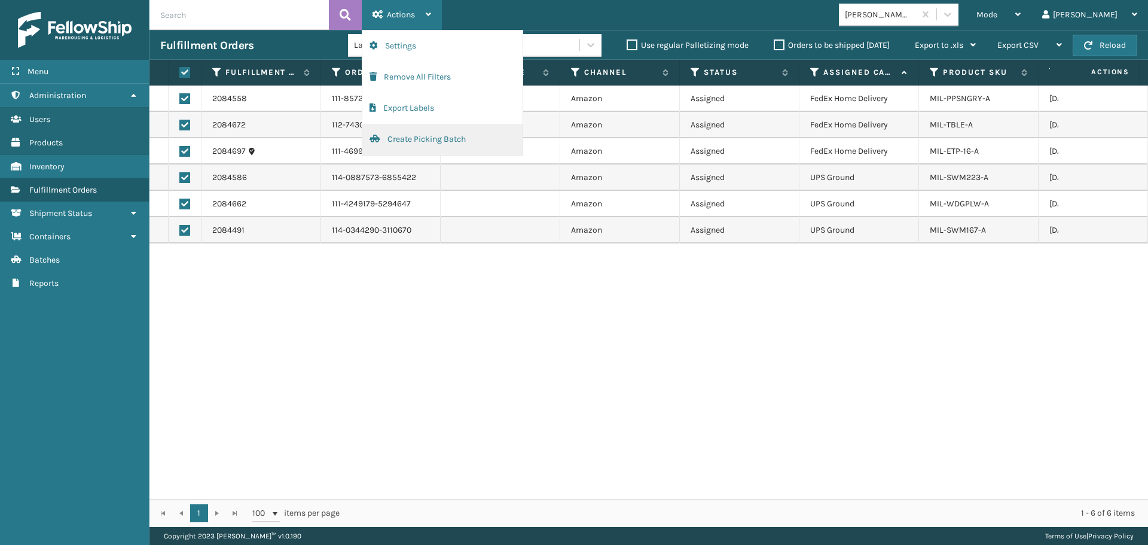
click at [412, 150] on button "Create Picking Batch" at bounding box center [442, 139] width 160 height 31
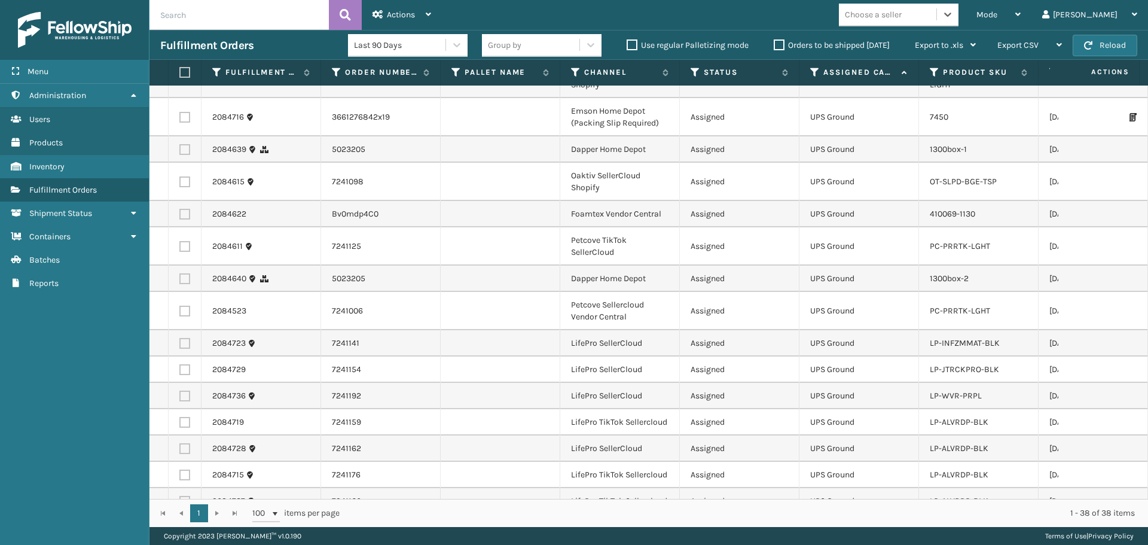
scroll to position [823, 0]
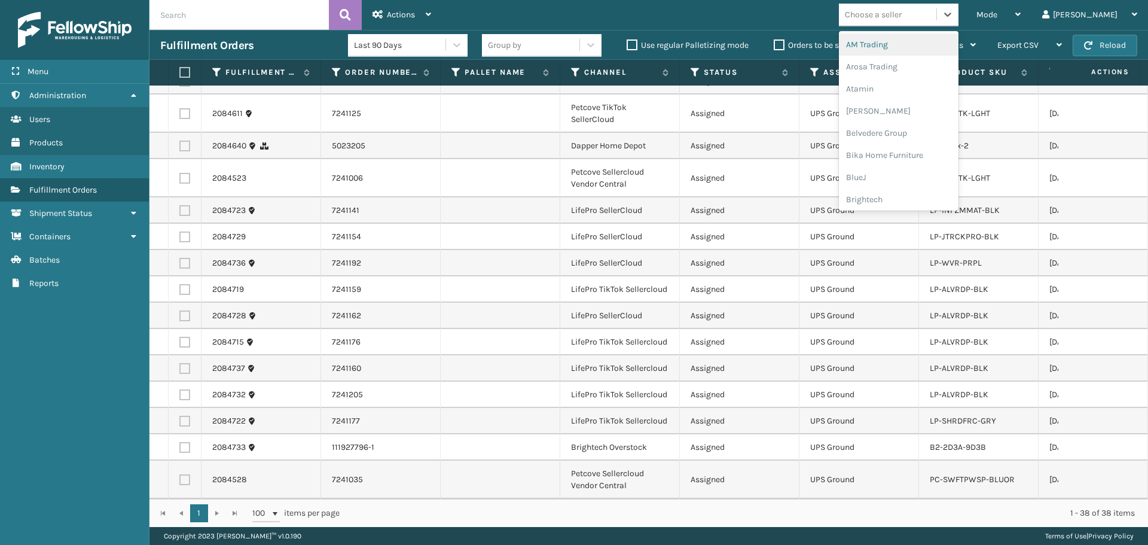
click at [936, 21] on div "Choose a seller" at bounding box center [888, 15] width 98 height 20
click at [937, 8] on div "Choose a seller" at bounding box center [888, 15] width 98 height 20
click at [933, 129] on div "LifePro Fitness" at bounding box center [899, 128] width 120 height 22
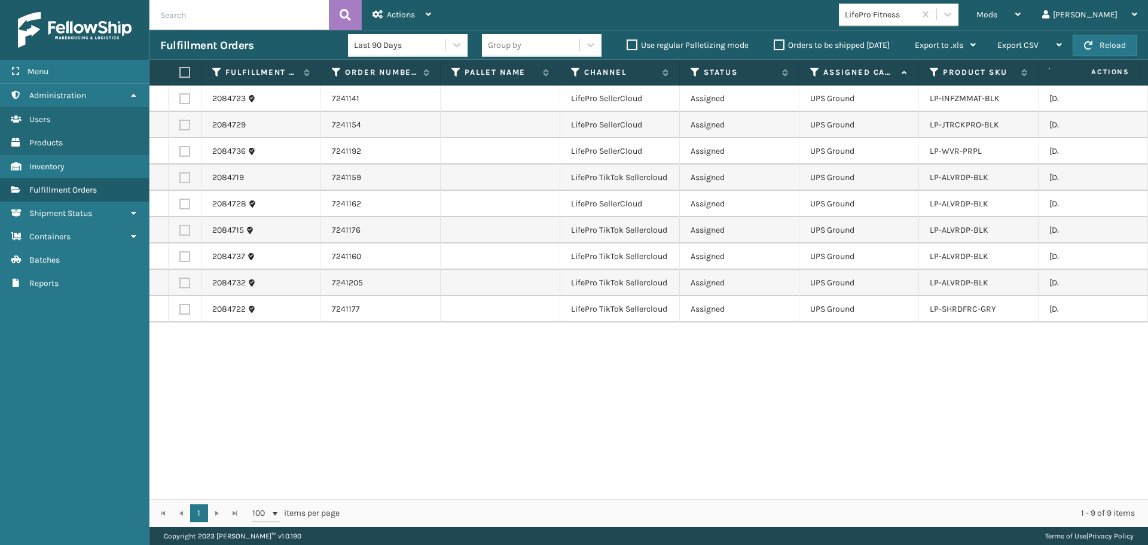
click at [184, 75] on label at bounding box center [182, 72] width 7 height 11
click at [180, 75] on input "checkbox" at bounding box center [179, 73] width 1 height 8
checkbox input "true"
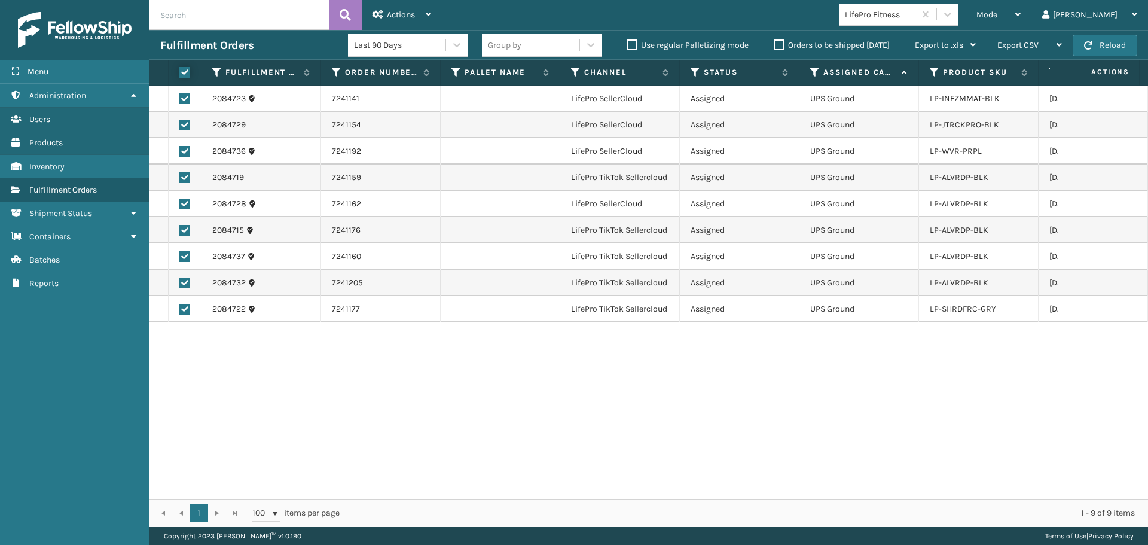
checkbox input "true"
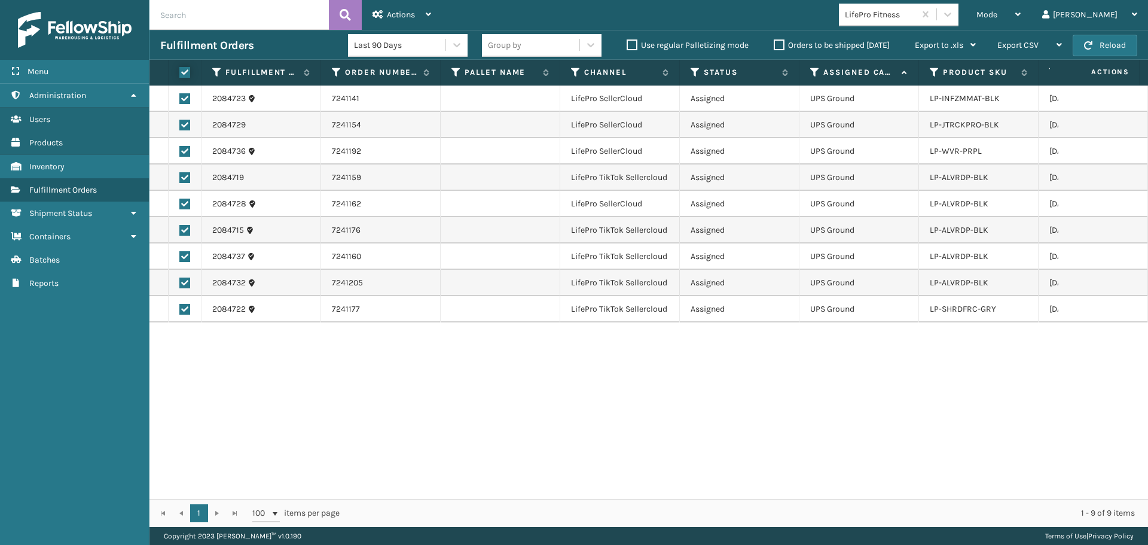
checkbox input "true"
click at [401, 16] on span "Actions" at bounding box center [401, 15] width 28 height 10
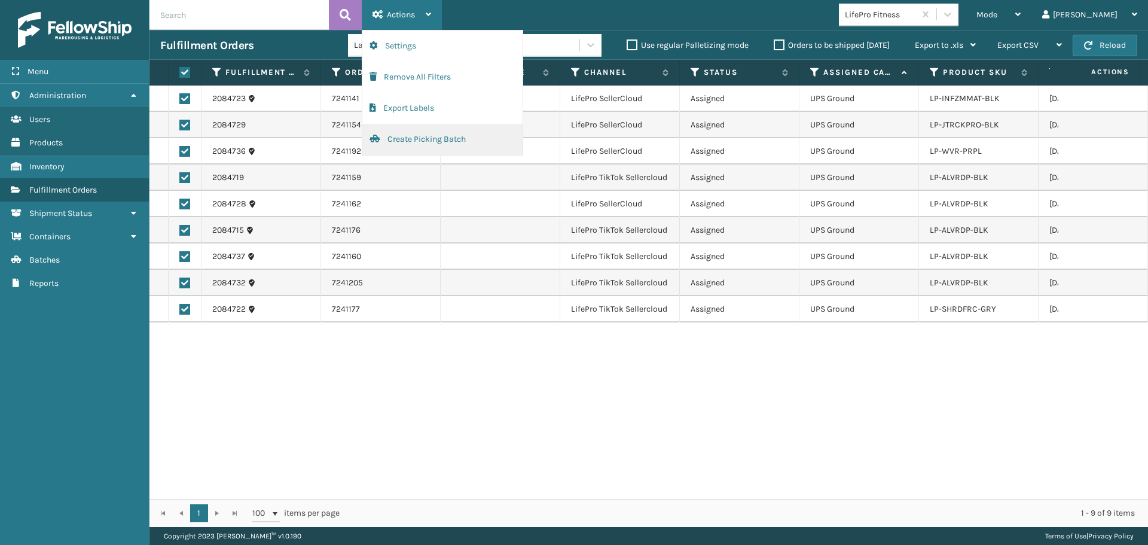
click at [425, 144] on button "Create Picking Batch" at bounding box center [442, 139] width 160 height 31
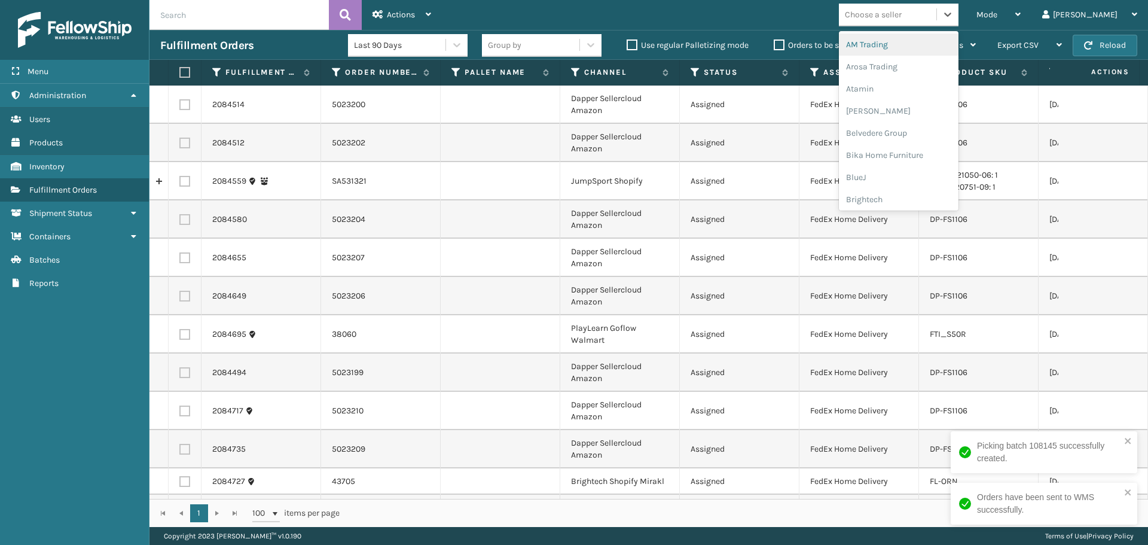
click at [902, 18] on div "Choose a seller" at bounding box center [873, 14] width 57 height 13
click at [925, 145] on div "Dapper Supply" at bounding box center [899, 146] width 120 height 22
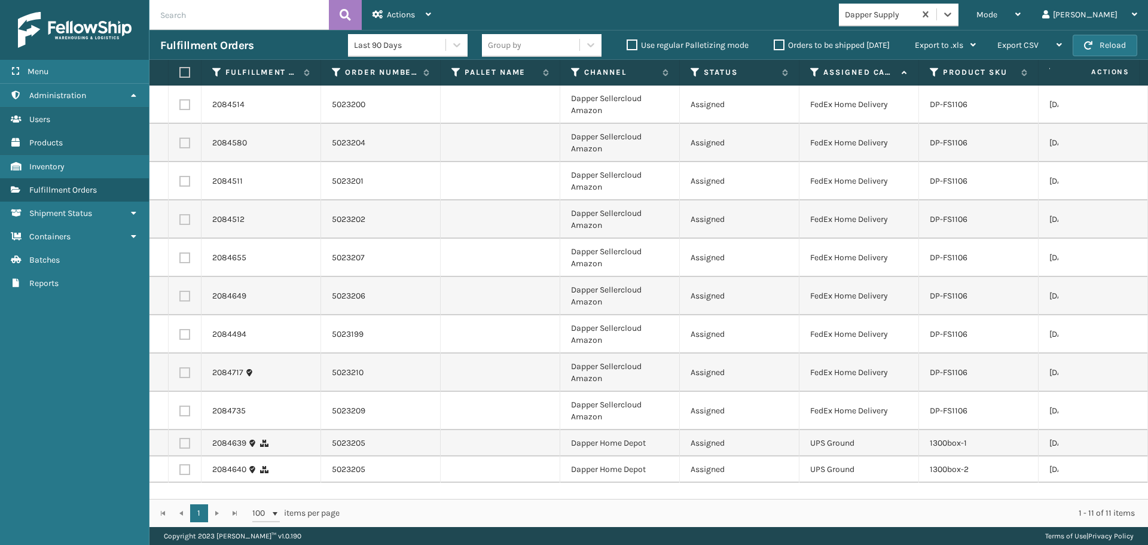
click at [184, 74] on label at bounding box center [182, 72] width 7 height 11
click at [180, 74] on input "checkbox" at bounding box center [179, 73] width 1 height 8
checkbox input "true"
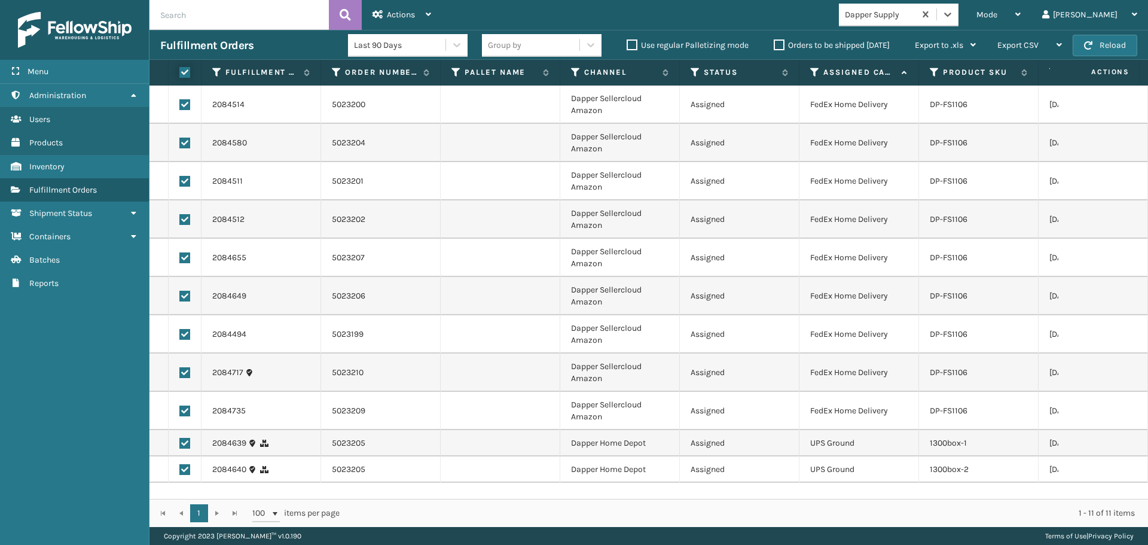
checkbox input "true"
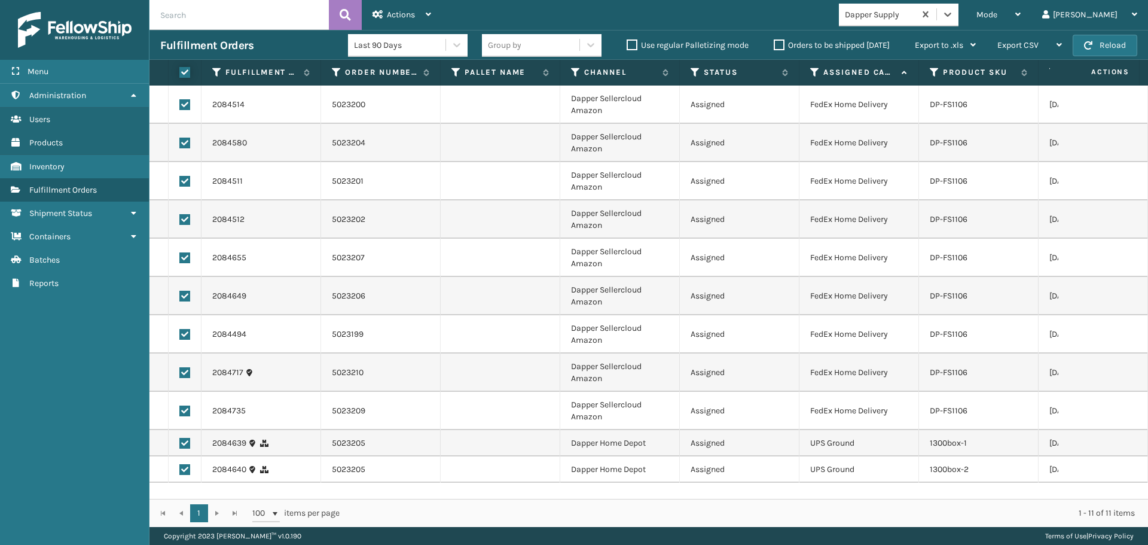
checkbox input "true"
click at [185, 443] on label at bounding box center [184, 443] width 11 height 11
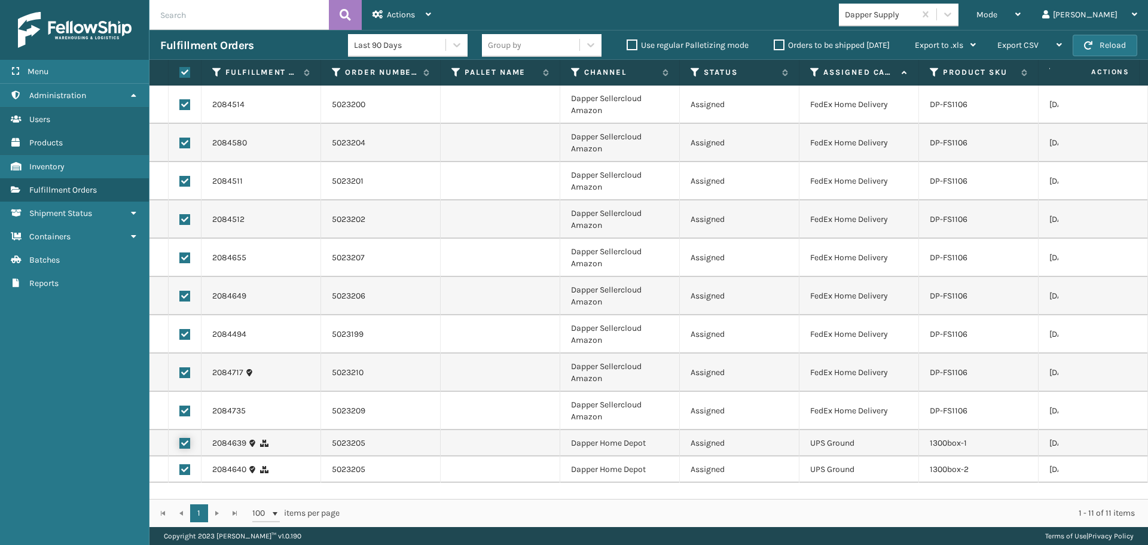
click at [180, 443] on input "checkbox" at bounding box center [179, 442] width 1 height 8
checkbox input "false"
click at [186, 468] on label at bounding box center [184, 469] width 11 height 11
click at [180, 468] on input "checkbox" at bounding box center [179, 468] width 1 height 8
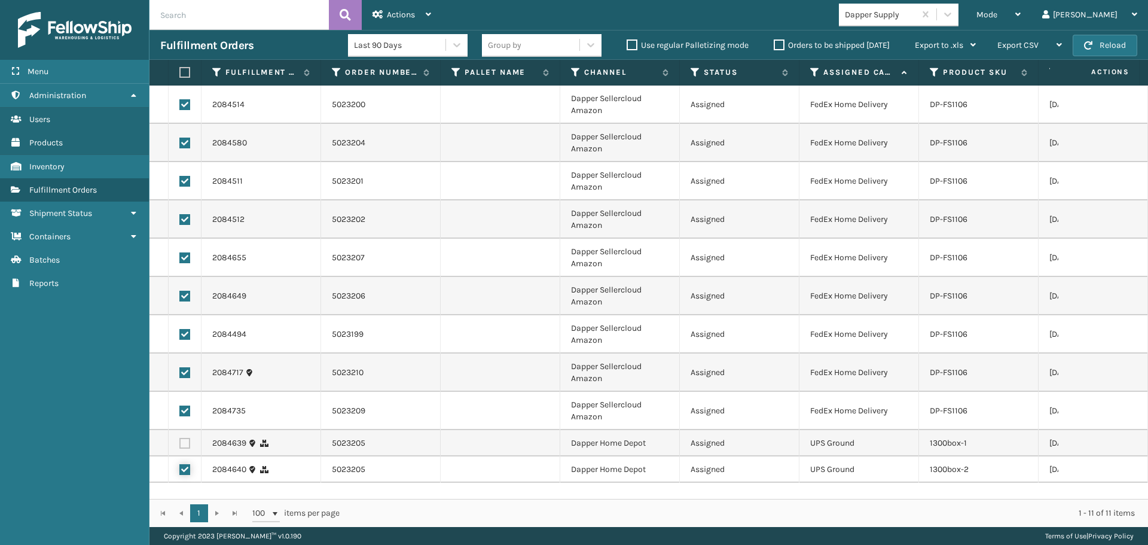
checkbox input "false"
click at [406, 11] on span "Actions" at bounding box center [401, 15] width 28 height 10
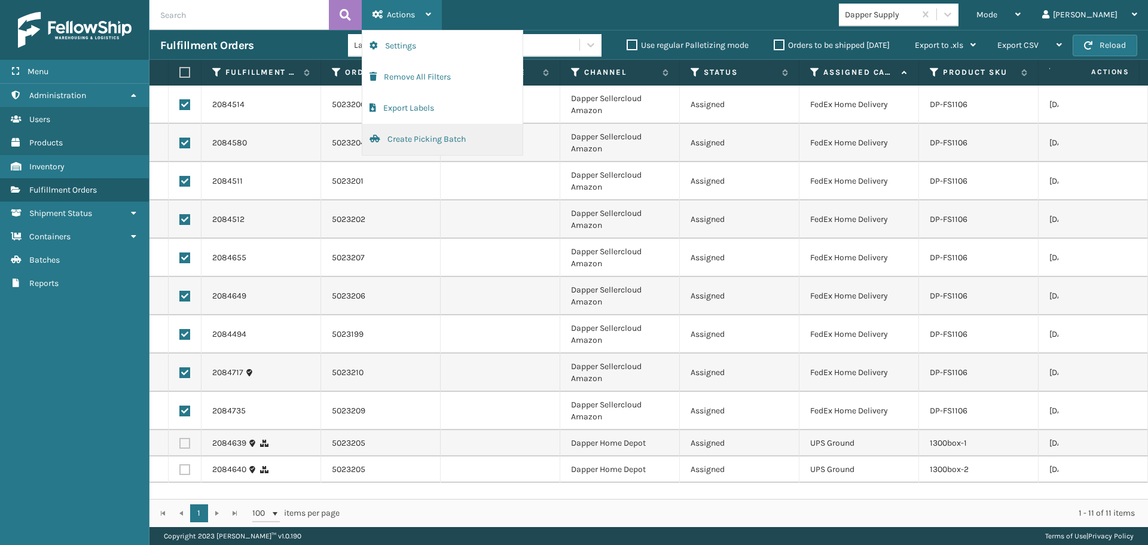
click at [421, 136] on button "Create Picking Batch" at bounding box center [442, 139] width 160 height 31
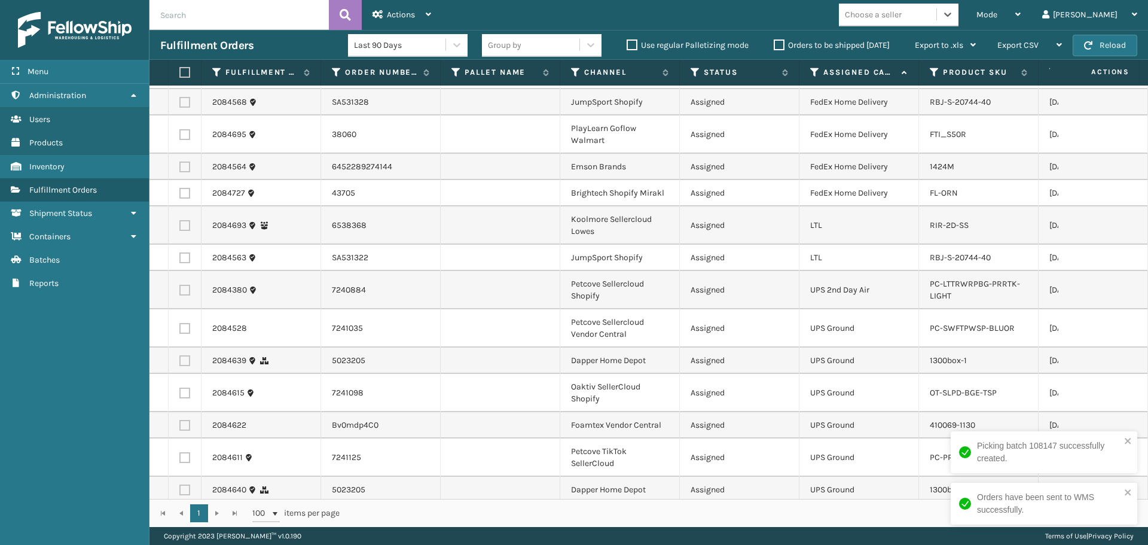
scroll to position [84, 0]
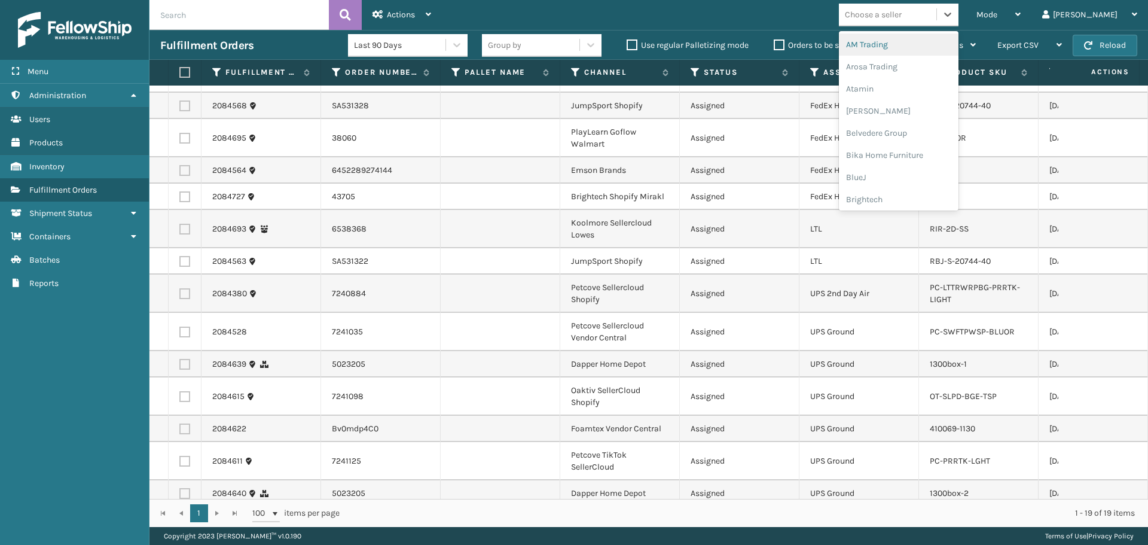
click at [902, 20] on div "Choose a seller" at bounding box center [873, 14] width 57 height 13
click at [902, 96] on div "Petcove" at bounding box center [899, 86] width 120 height 22
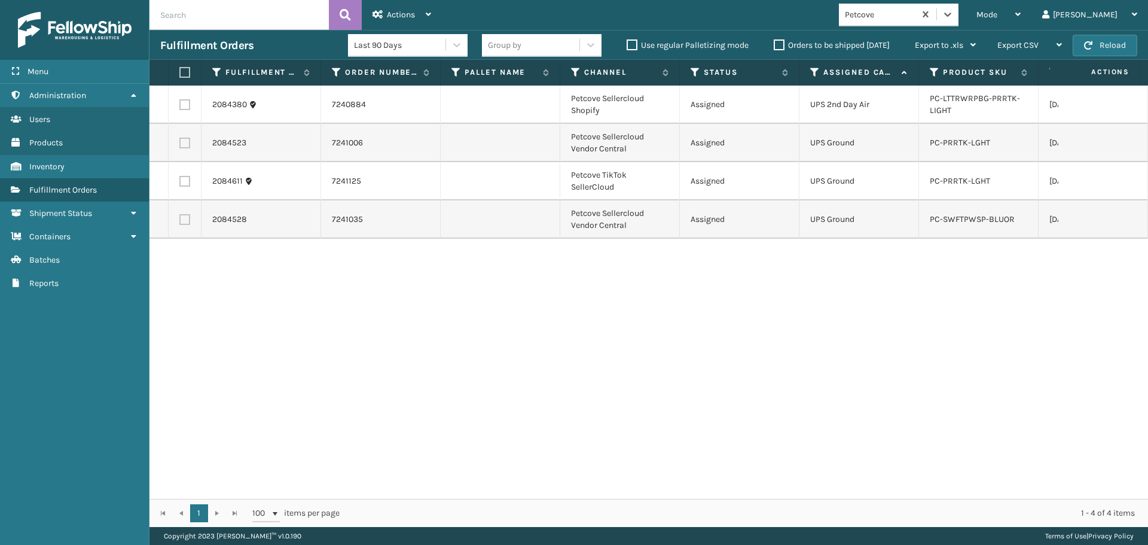
click at [182, 69] on label at bounding box center [182, 72] width 7 height 11
click at [180, 69] on input "checkbox" at bounding box center [179, 73] width 1 height 8
checkbox input "true"
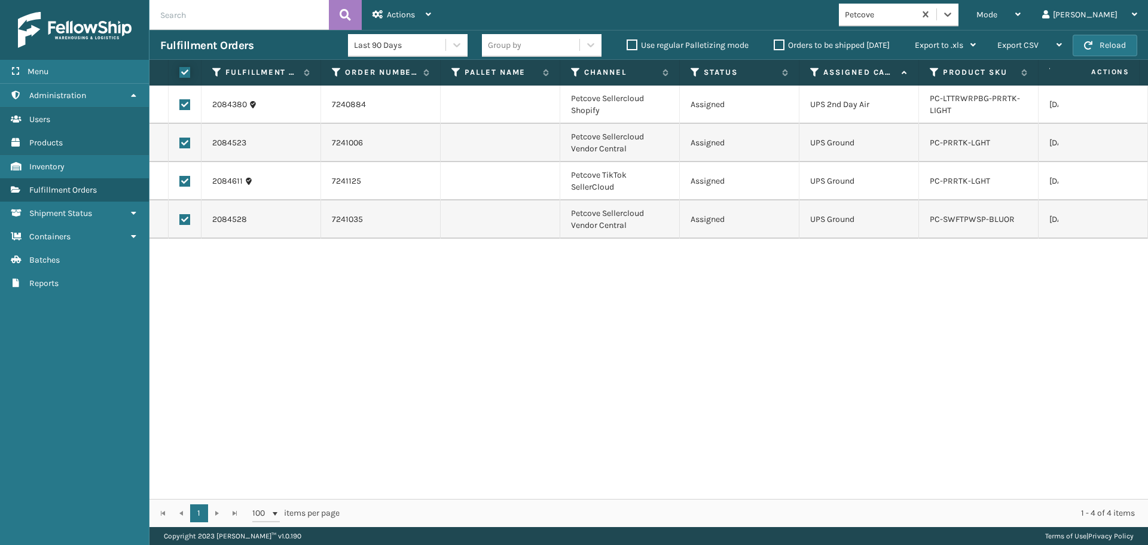
checkbox input "true"
click at [370, 15] on div "Actions Settings Remove All Filters Export Labels Create Picking Batch" at bounding box center [402, 15] width 80 height 30
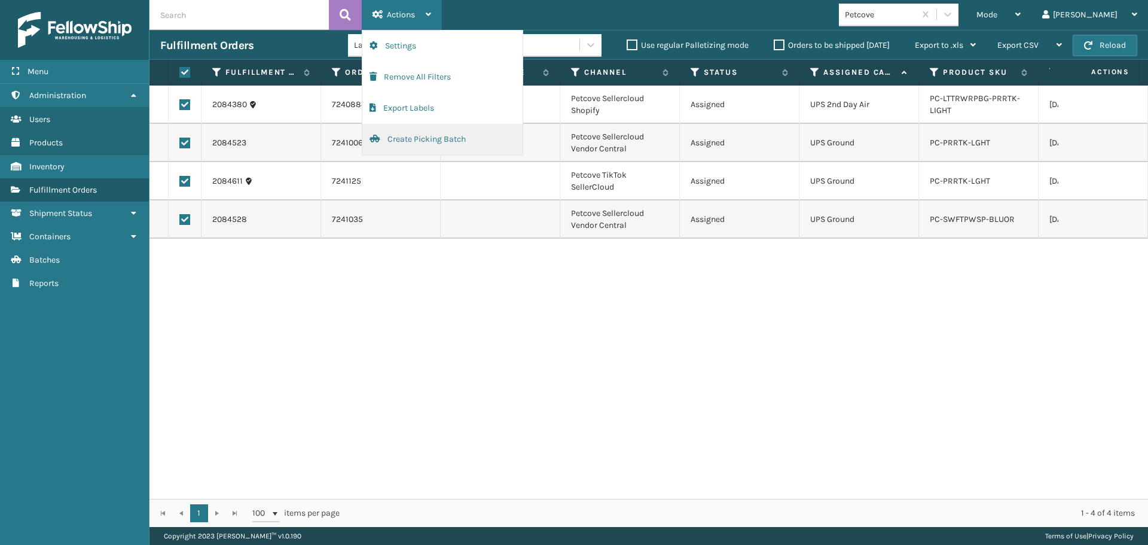
click at [429, 137] on button "Create Picking Batch" at bounding box center [442, 139] width 160 height 31
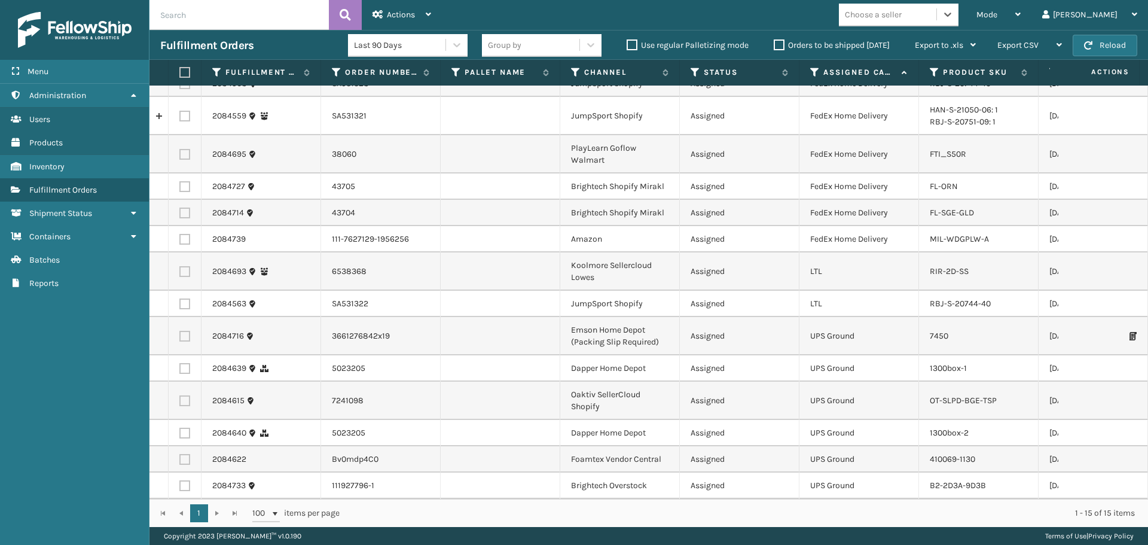
scroll to position [0, 0]
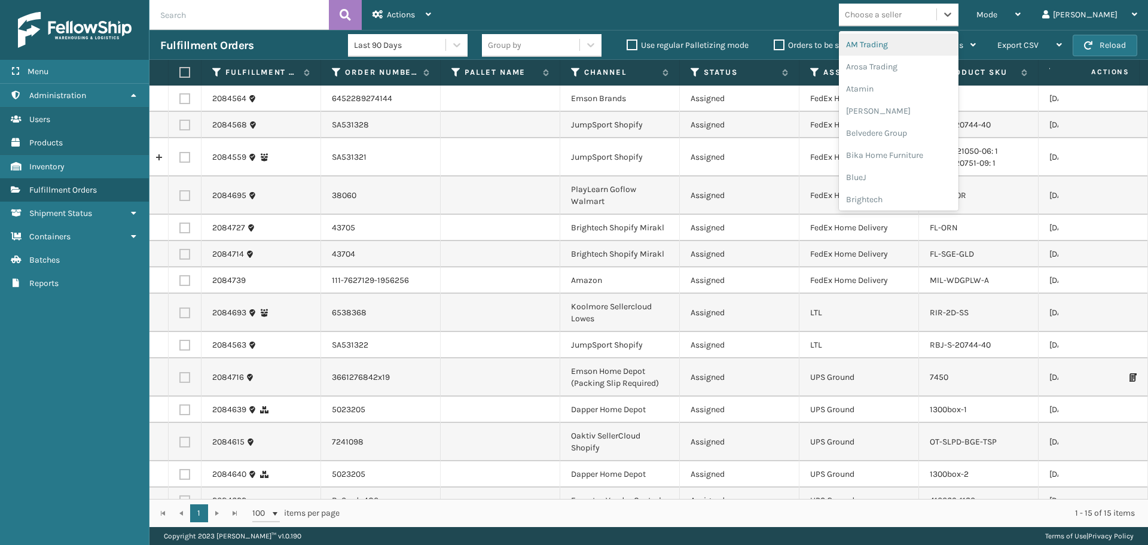
click at [902, 18] on div "Choose a seller" at bounding box center [873, 14] width 57 height 13
click at [907, 194] on div "Brightech" at bounding box center [899, 199] width 120 height 22
